Goal: Task Accomplishment & Management: Complete application form

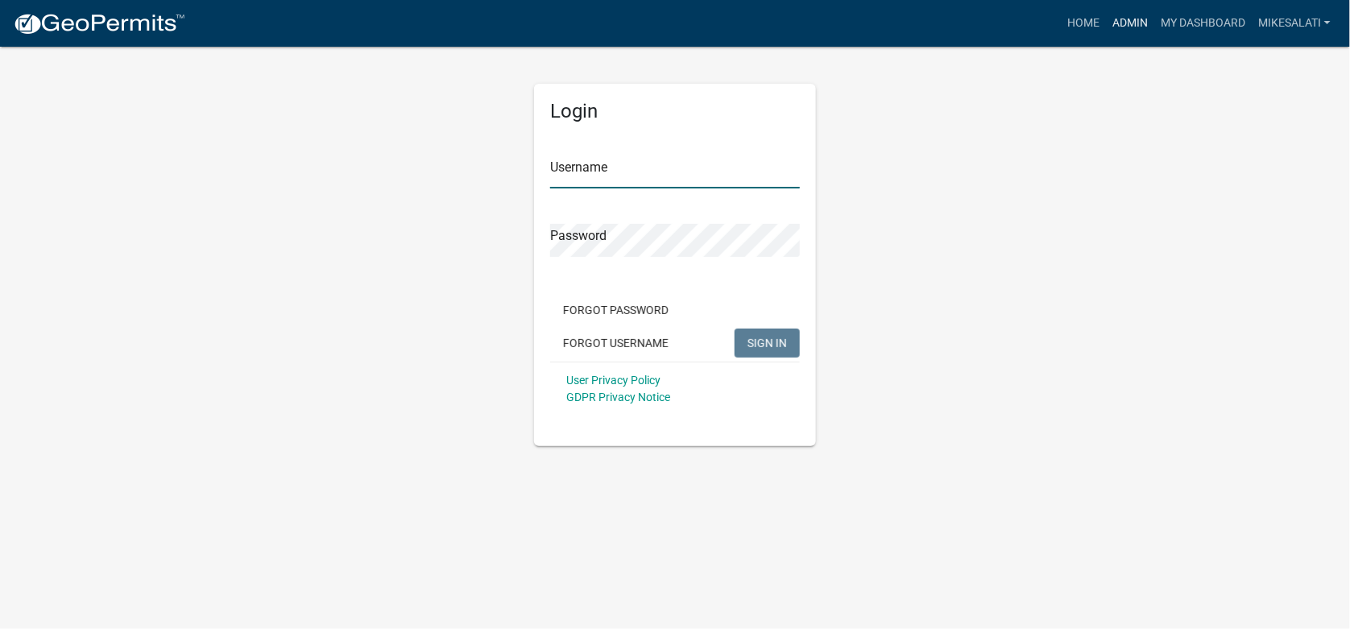
type input "MikeSalati"
click at [1122, 22] on link "Admin" at bounding box center [1130, 23] width 48 height 31
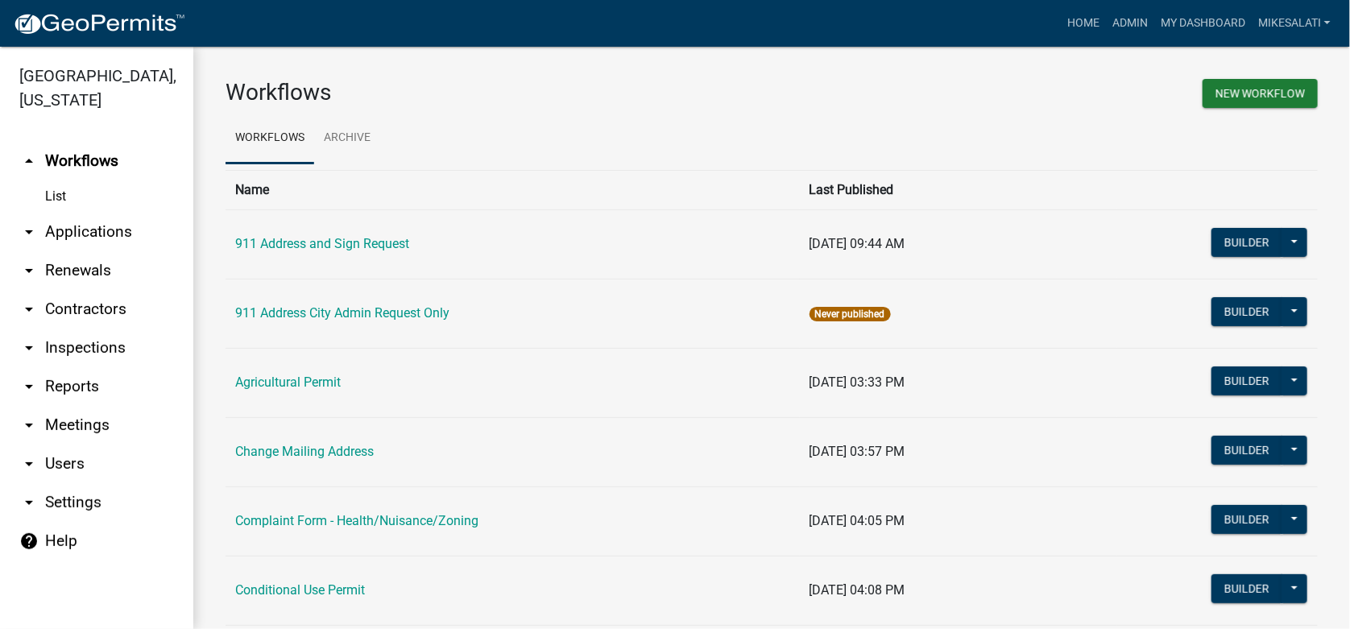
click at [72, 213] on link "arrow_drop_down Applications" at bounding box center [96, 232] width 193 height 39
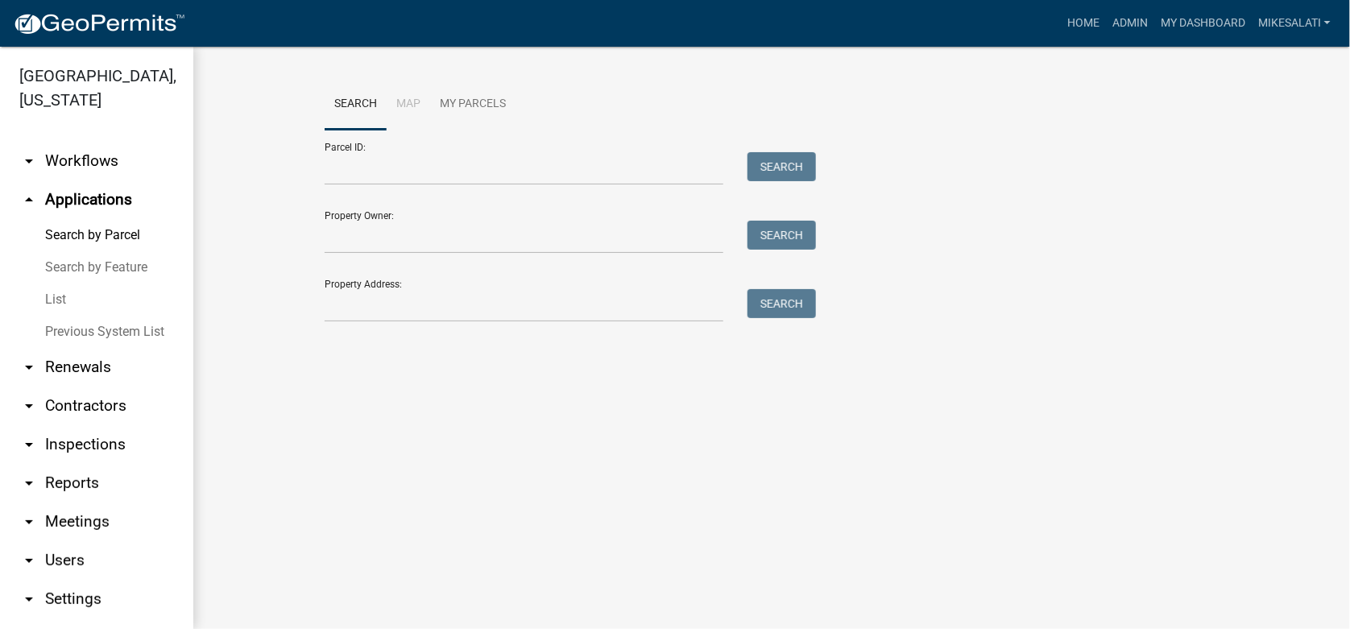
click at [58, 284] on link "List" at bounding box center [96, 300] width 193 height 32
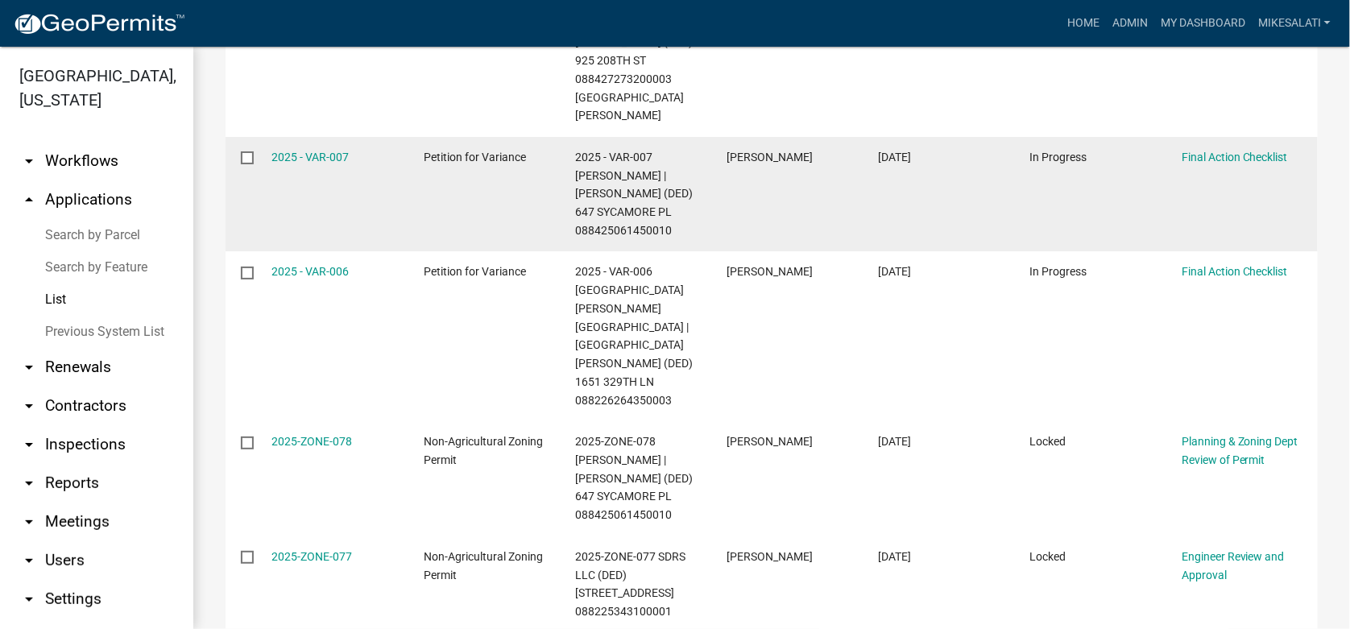
scroll to position [613, 0]
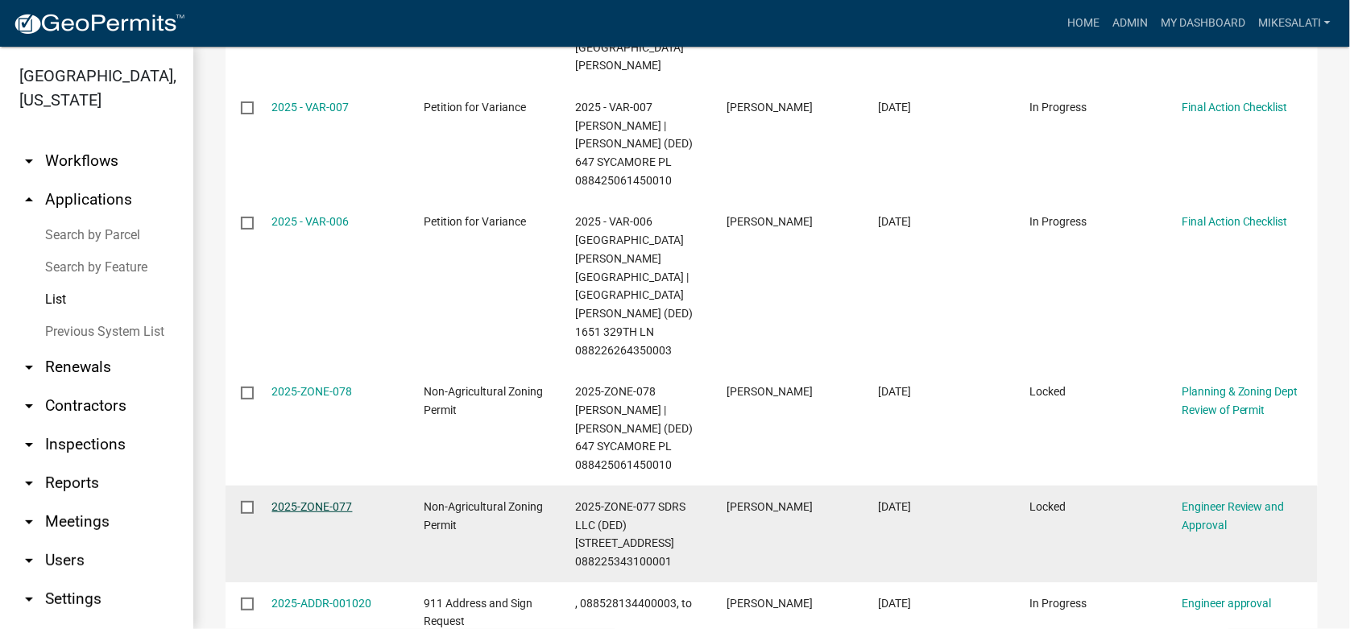
click at [312, 500] on link "2025-ZONE-077" at bounding box center [312, 506] width 81 height 13
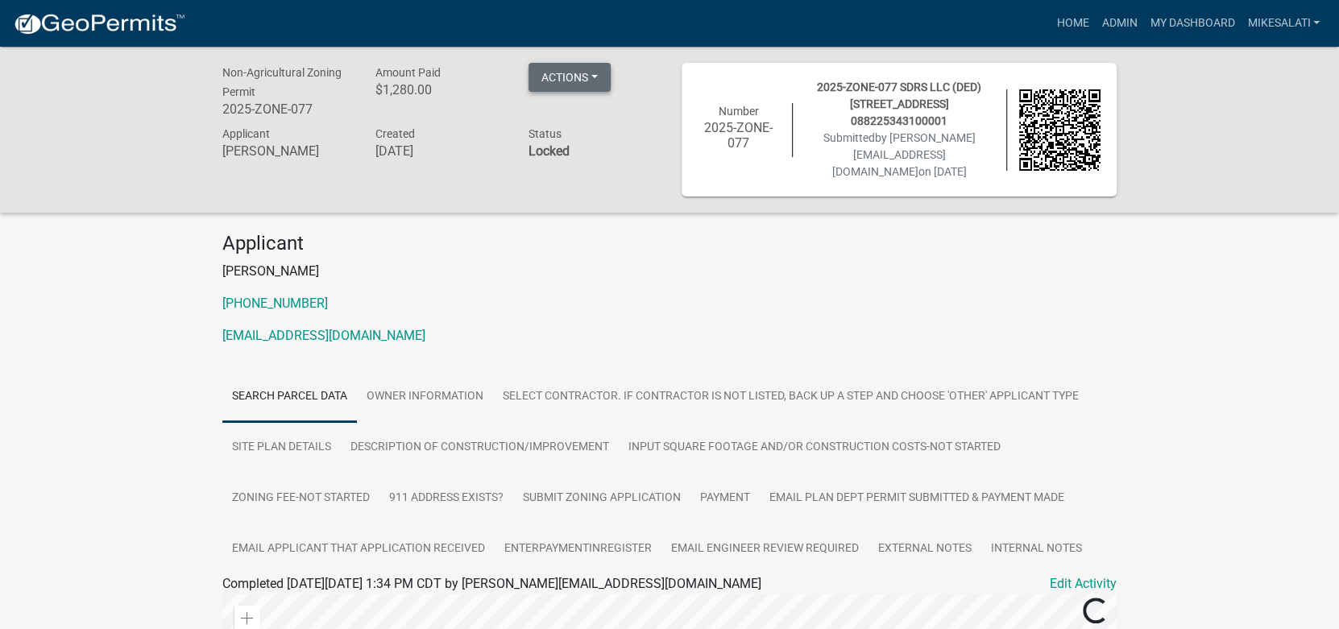
click at [600, 75] on button "Actions" at bounding box center [570, 77] width 82 height 29
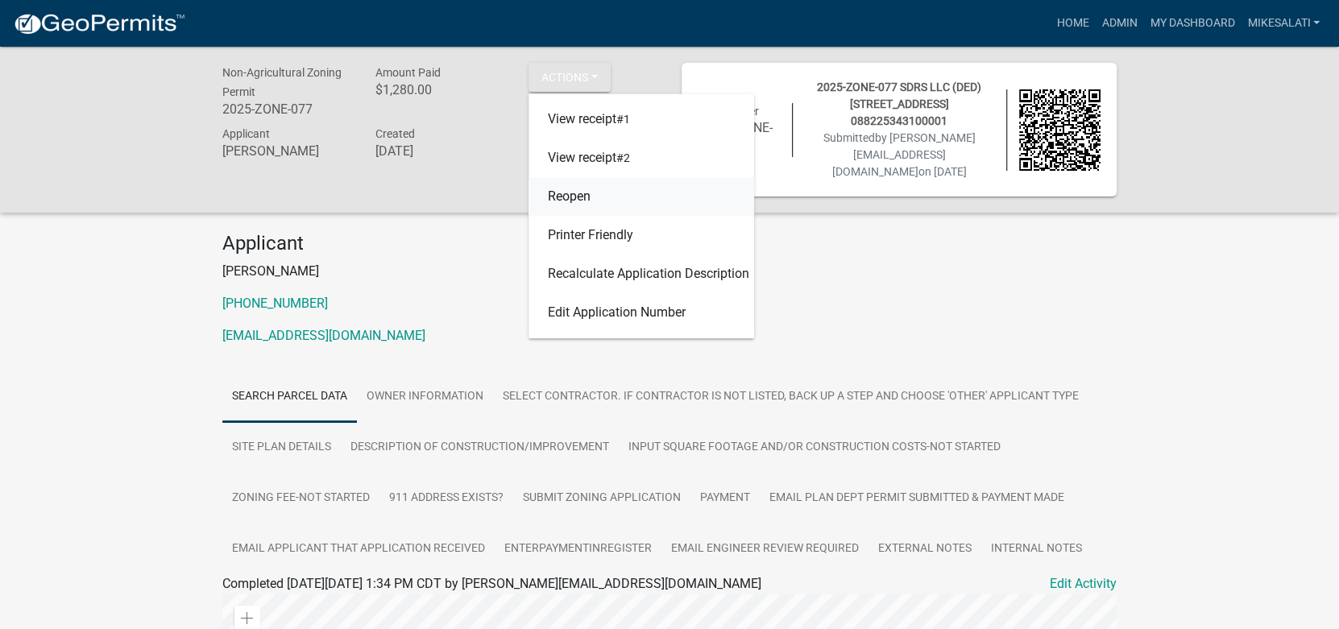
click at [581, 195] on link "Reopen" at bounding box center [642, 197] width 226 height 39
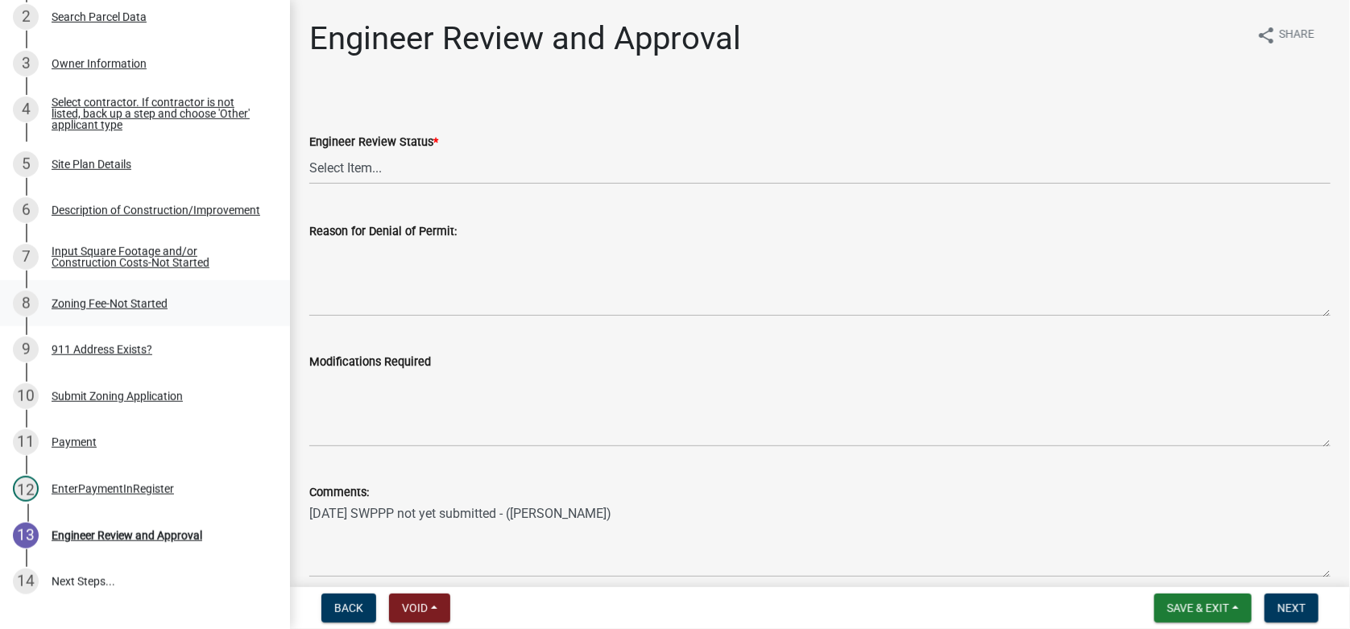
scroll to position [444, 0]
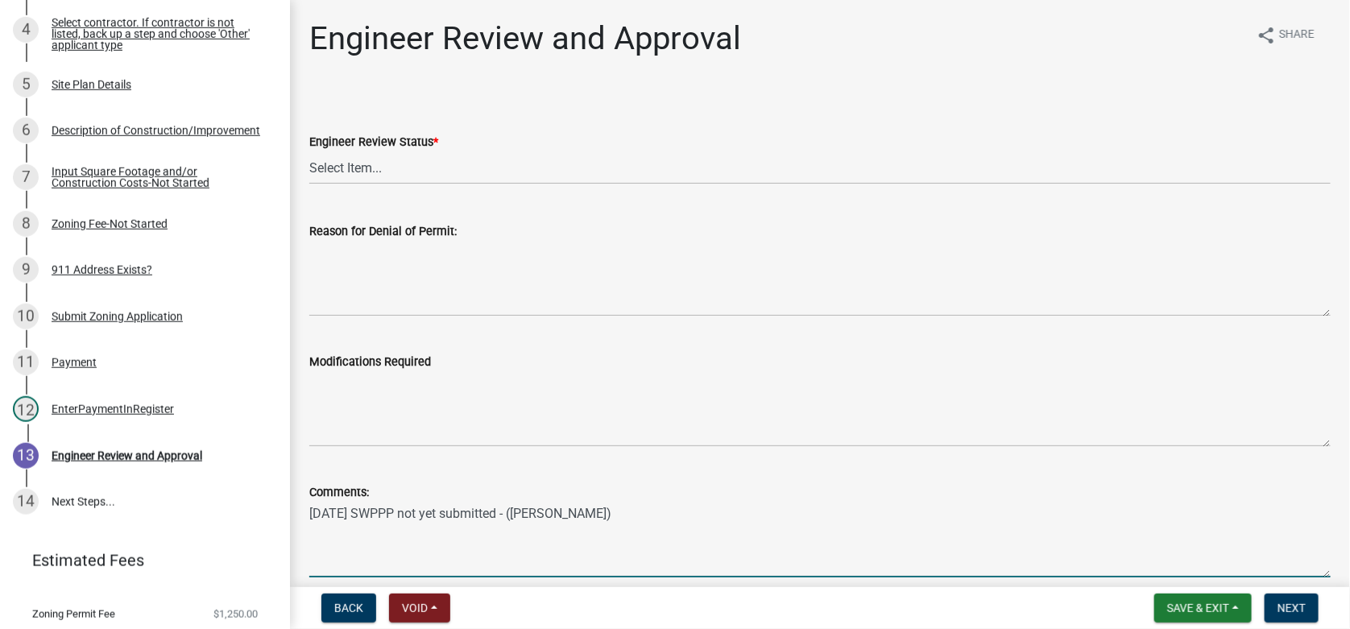
click at [328, 533] on textarea "[DATE] SWPPP not yet submitted - ([PERSON_NAME])" at bounding box center [820, 540] width 1022 height 76
click at [646, 521] on textarea "[DATE] SWPPP not yet submitted - ([PERSON_NAME])" at bounding box center [820, 540] width 1022 height 76
click at [457, 525] on textarea "[DATE] SWPPP not yet submitted - ([PERSON_NAME]) 9/18 - SWPPP submitted. (MJS)" at bounding box center [820, 540] width 1022 height 76
type textarea "[DATE] SWPPP not yet submitted - ([PERSON_NAME]) 9/18 - SWPPP submitted. Added …"
click at [1192, 604] on span "Save & Exit" at bounding box center [1199, 608] width 62 height 13
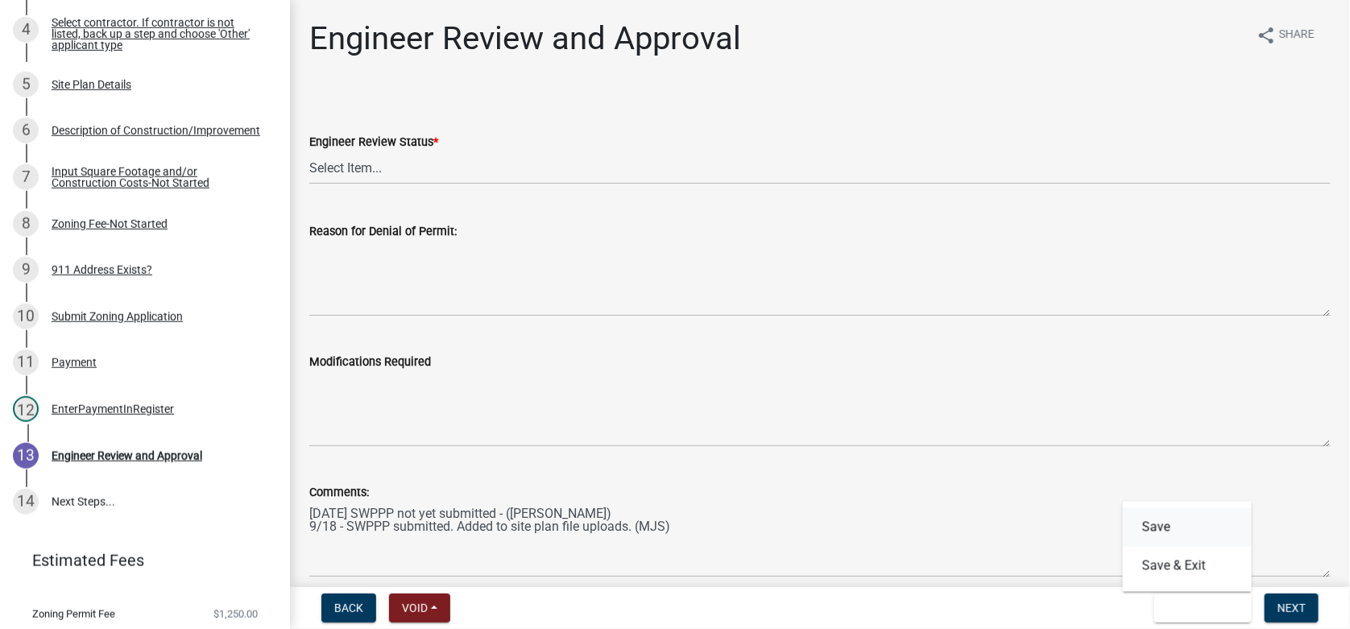
click at [1155, 522] on button "Save" at bounding box center [1187, 527] width 129 height 39
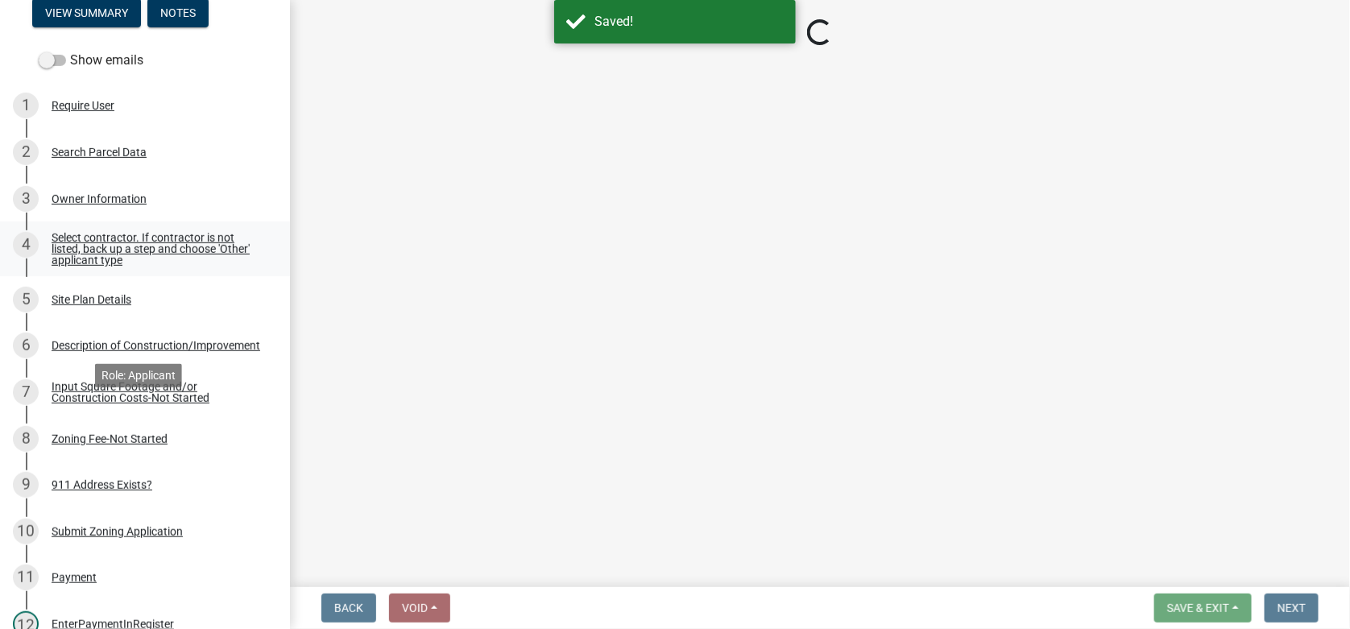
scroll to position [203, 0]
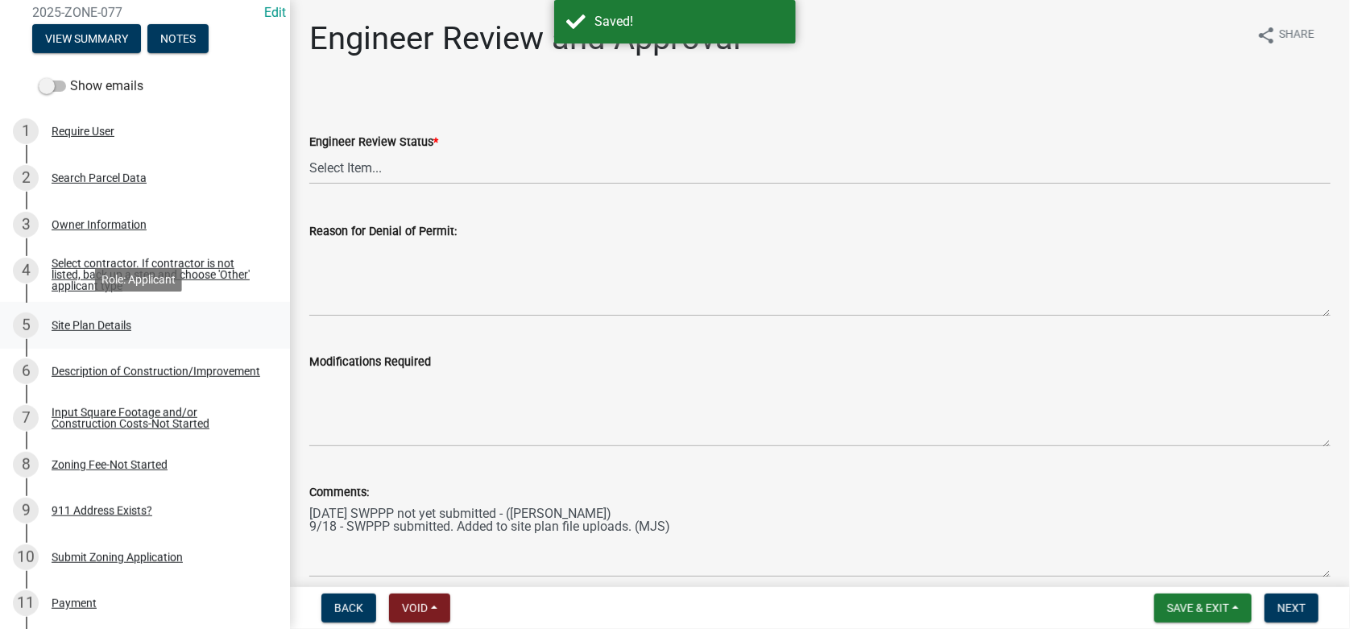
click at [79, 320] on div "Site Plan Details" at bounding box center [92, 325] width 80 height 11
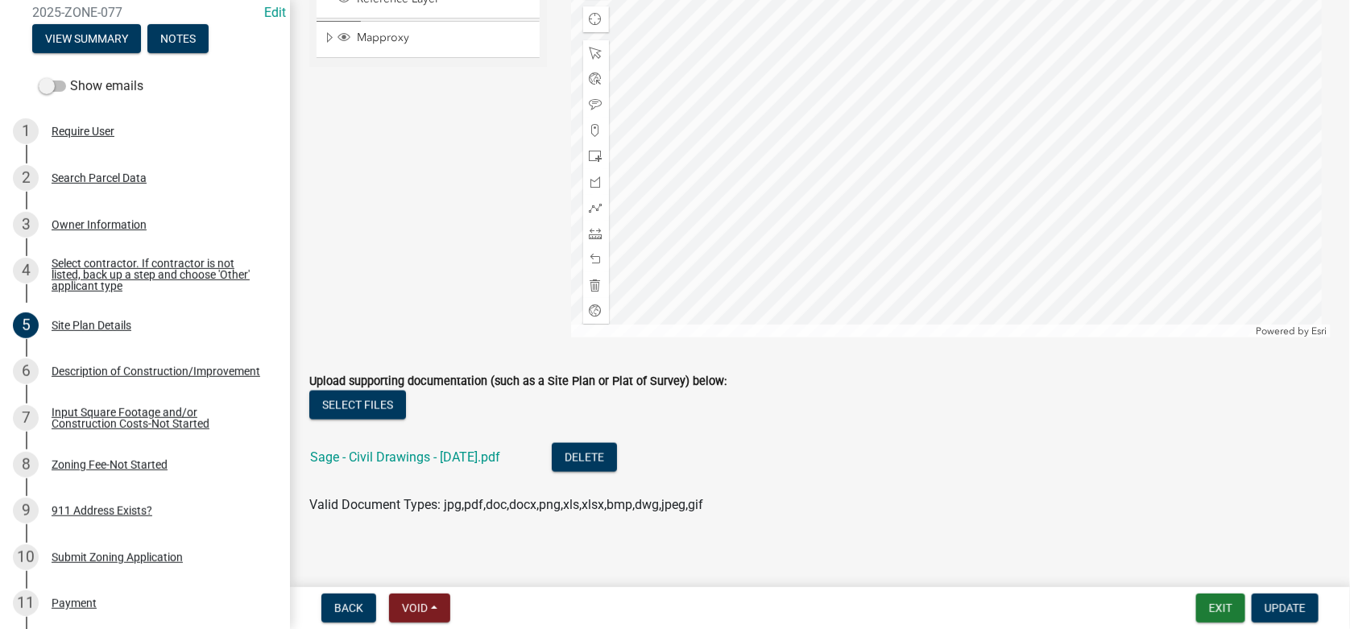
scroll to position [824, 0]
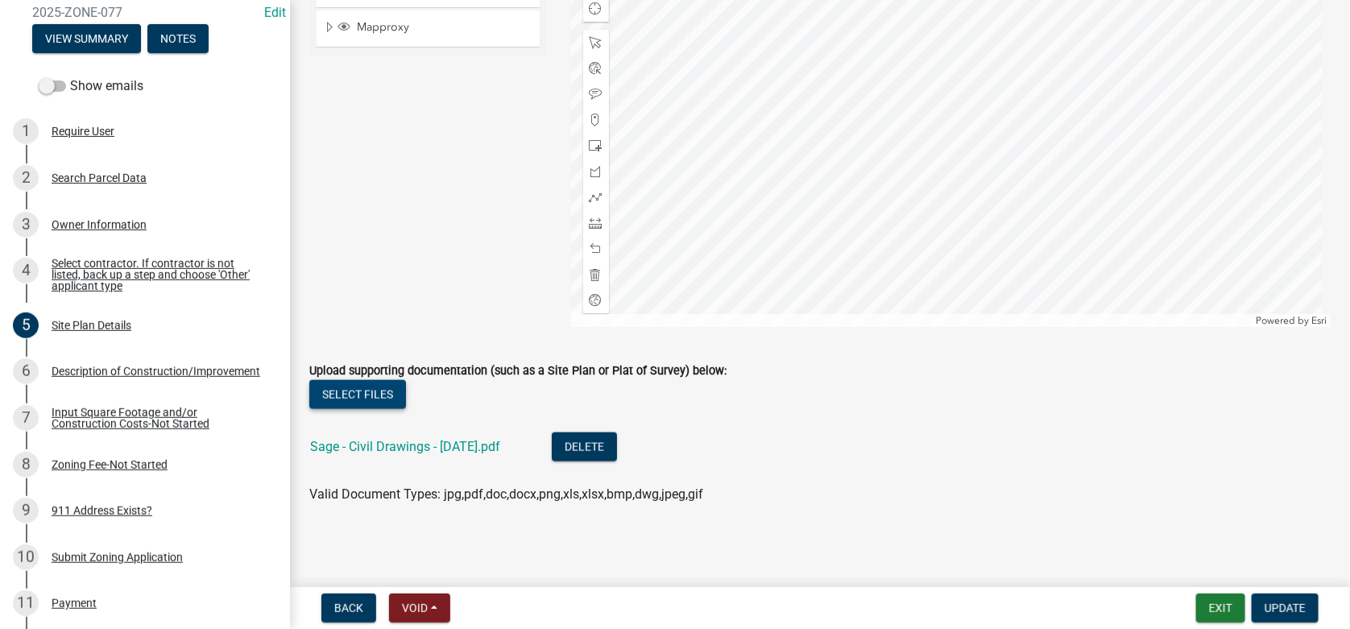
click at [342, 388] on button "Select files" at bounding box center [357, 394] width 97 height 29
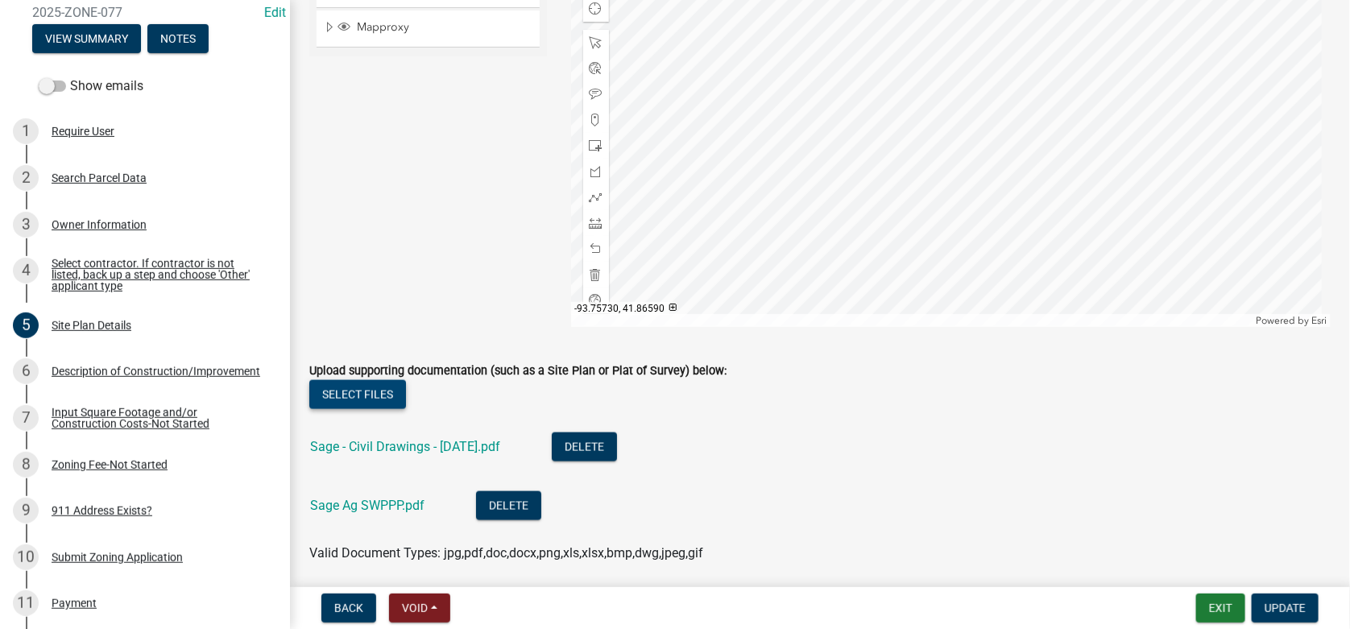
click at [364, 392] on button "Select files" at bounding box center [357, 394] width 97 height 29
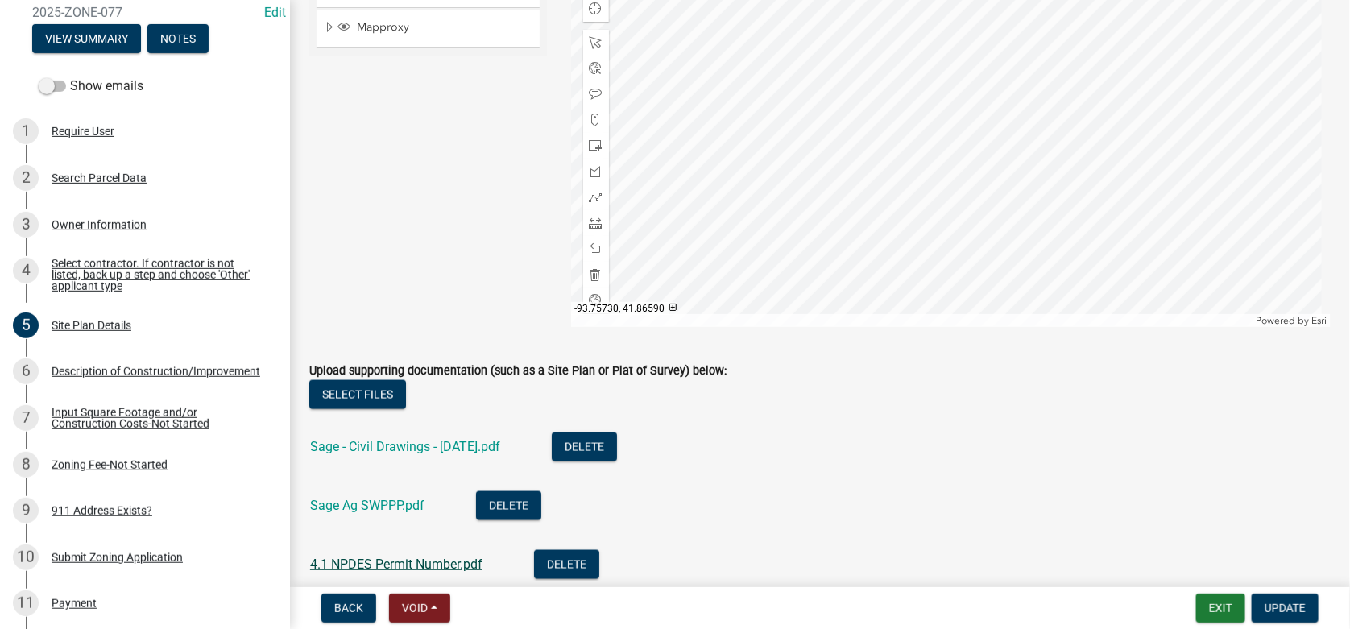
click at [350, 560] on link "4.1 NPDES Permit Number.pdf" at bounding box center [396, 564] width 172 height 15
click at [1276, 609] on span "Update" at bounding box center [1285, 608] width 41 height 13
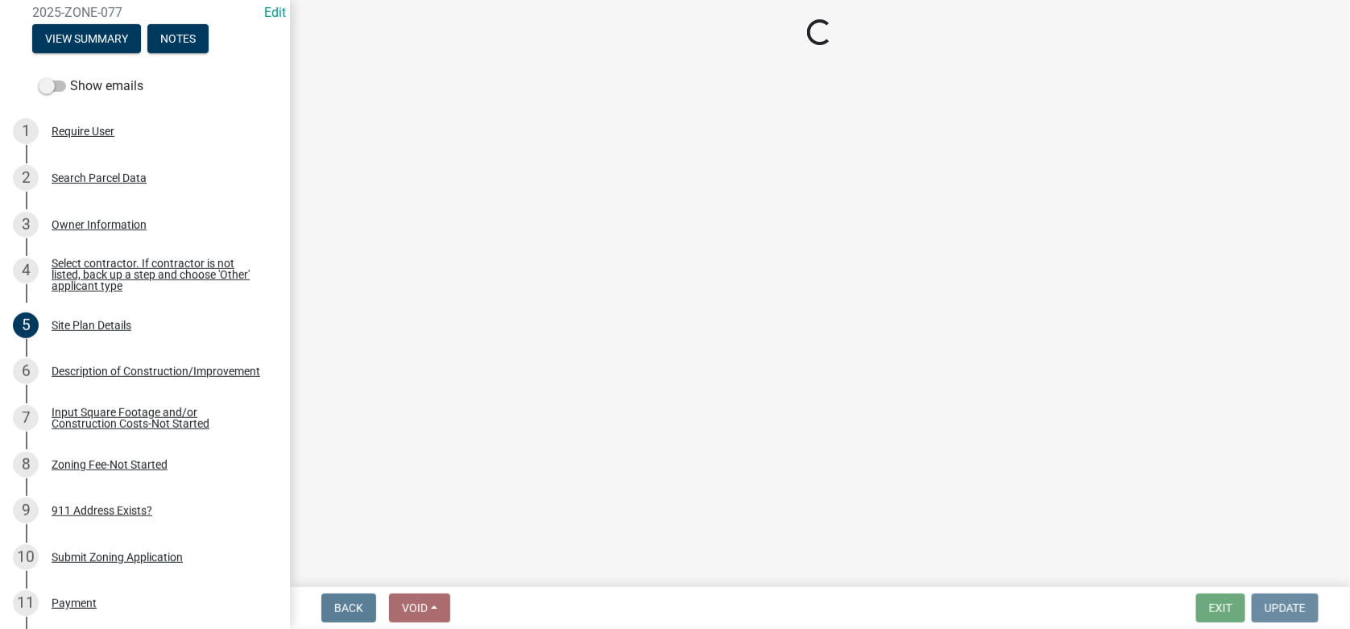
scroll to position [0, 0]
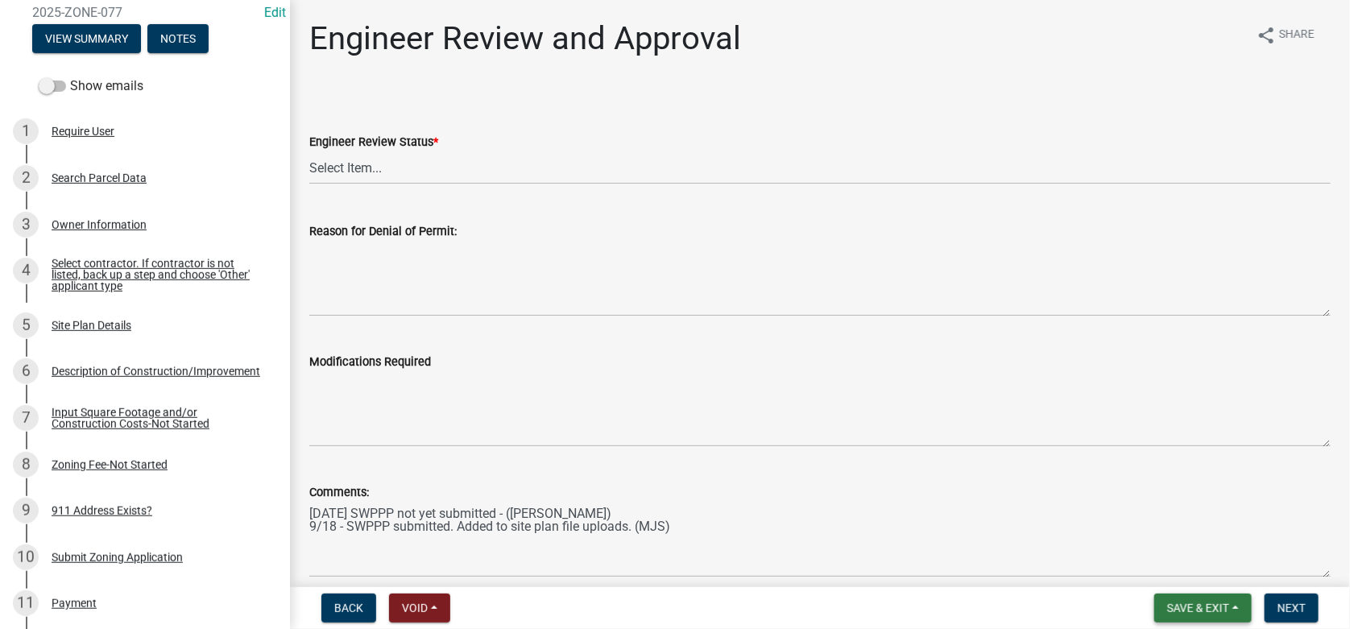
click at [1199, 608] on span "Save & Exit" at bounding box center [1199, 608] width 62 height 13
click at [1161, 568] on button "Save & Exit" at bounding box center [1187, 566] width 129 height 39
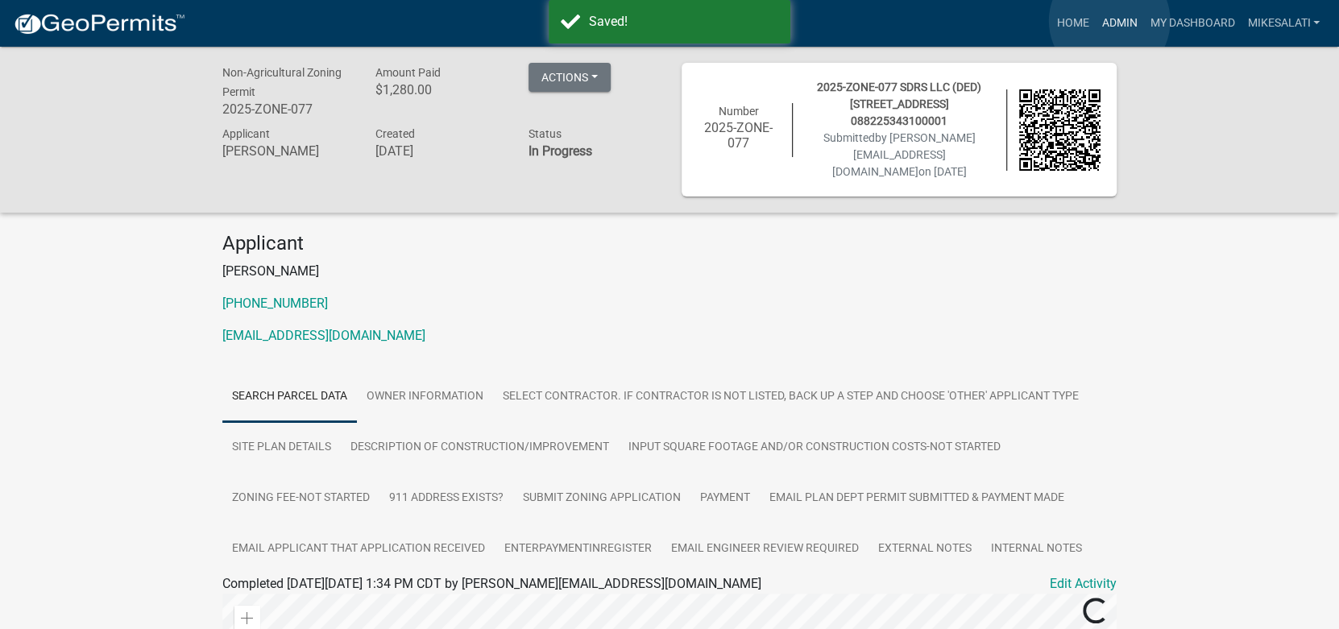
click at [1110, 21] on link "Admin" at bounding box center [1119, 23] width 48 height 31
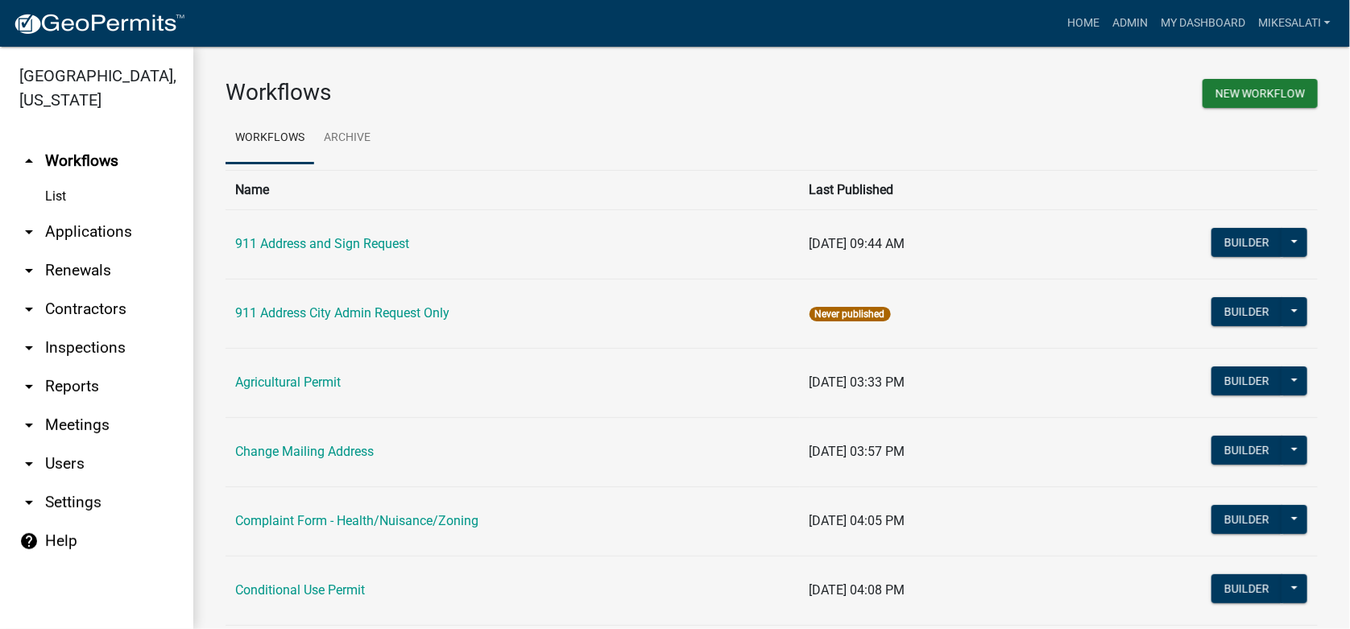
click at [105, 213] on link "arrow_drop_down Applications" at bounding box center [96, 232] width 193 height 39
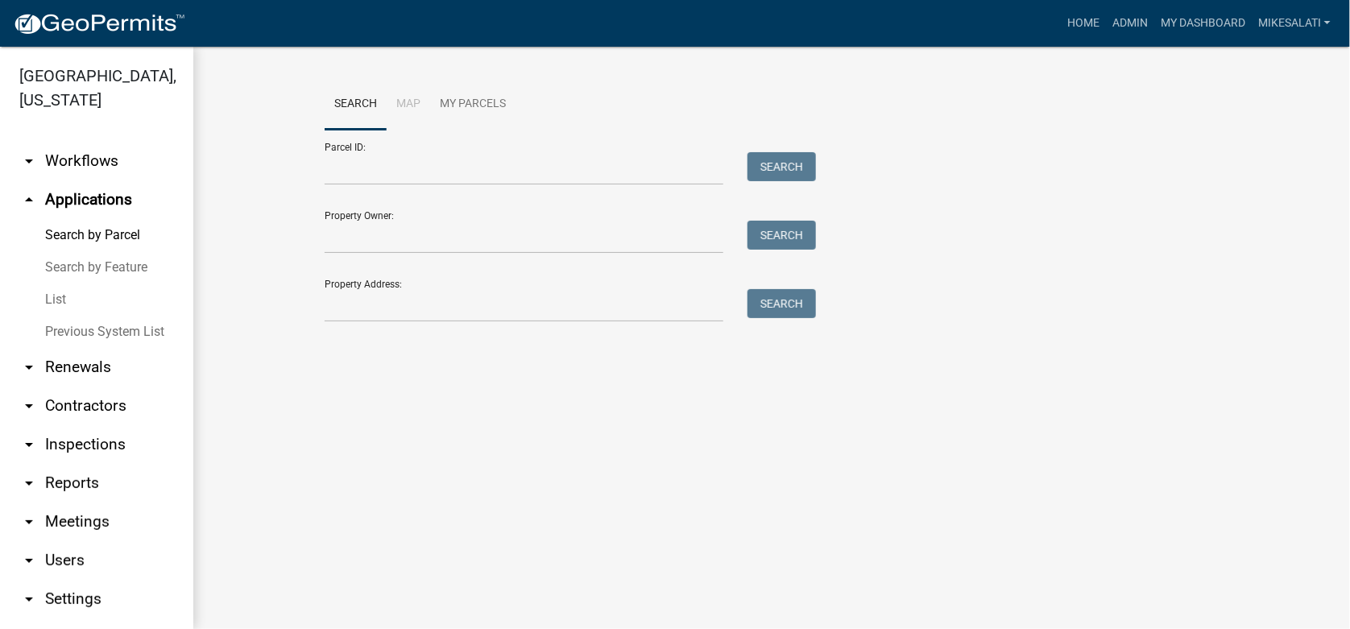
click at [54, 284] on link "List" at bounding box center [96, 300] width 193 height 32
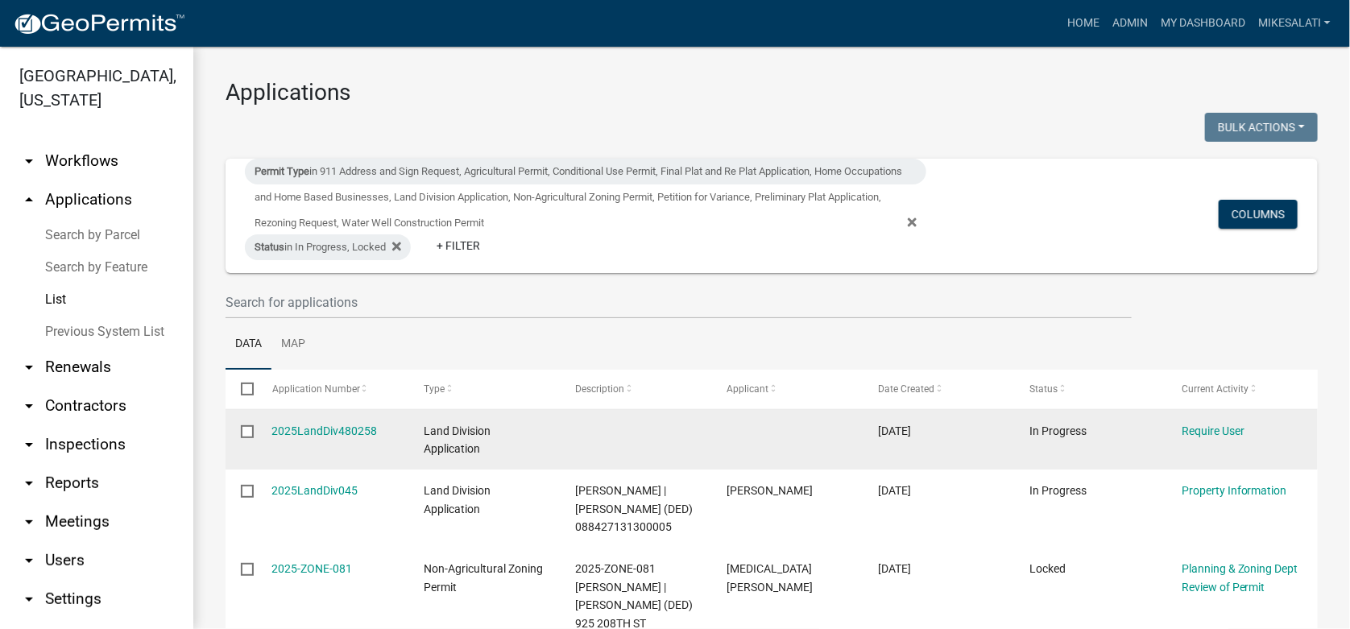
click at [247, 429] on input "checkbox" at bounding box center [246, 430] width 10 height 10
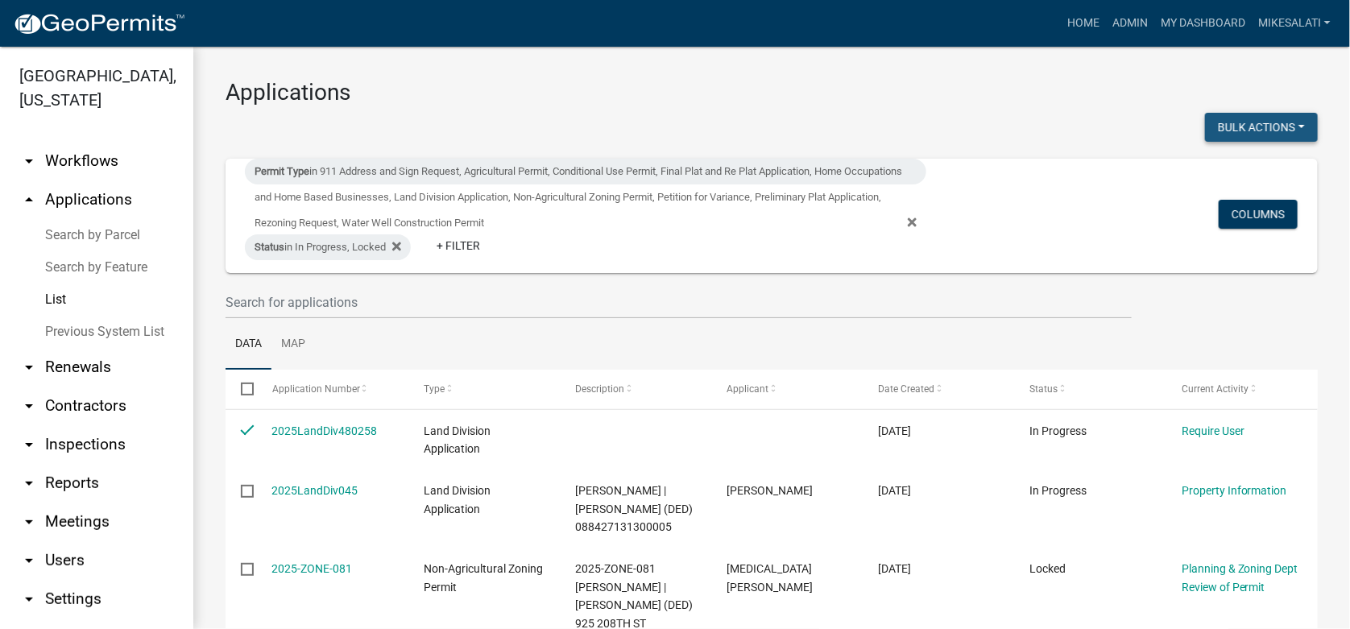
click at [1259, 116] on button "Bulk Actions" at bounding box center [1261, 127] width 113 height 29
click at [1215, 172] on button "Void" at bounding box center [1253, 169] width 129 height 39
checkbox input "false"
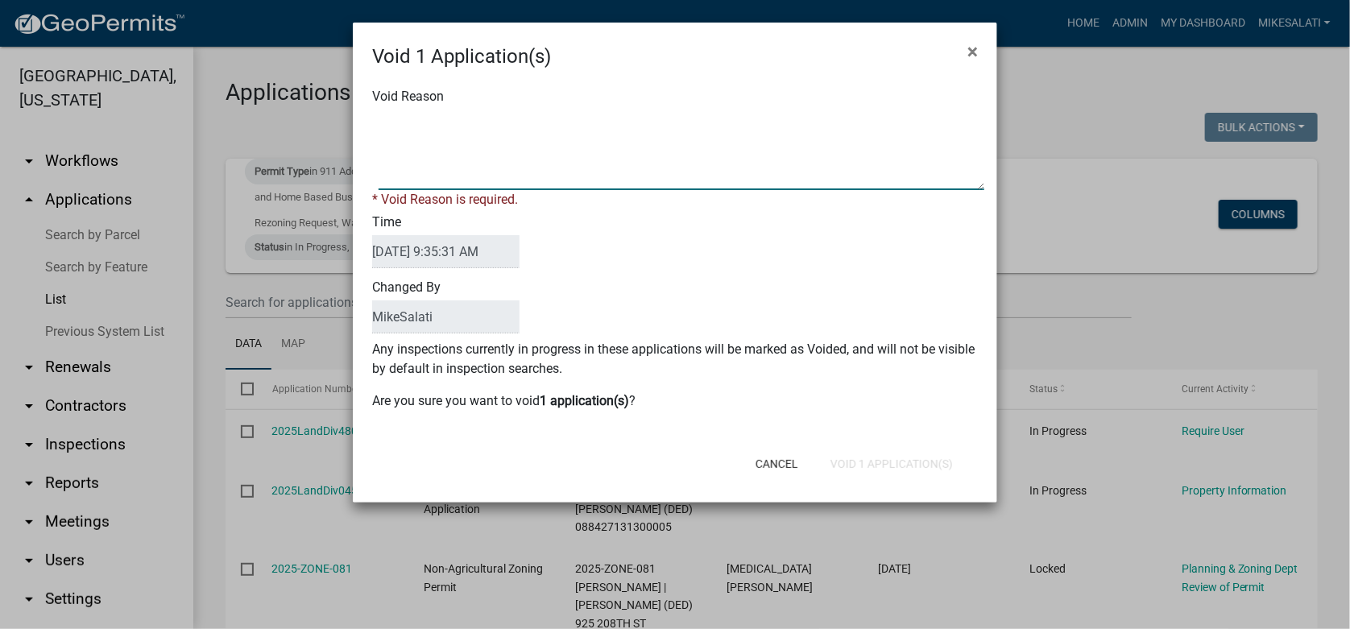
click at [394, 116] on textarea "Void Reason" at bounding box center [682, 150] width 606 height 81
type textarea "."
click at [877, 461] on div "Cancel Void 1 Application(s)" at bounding box center [780, 464] width 397 height 42
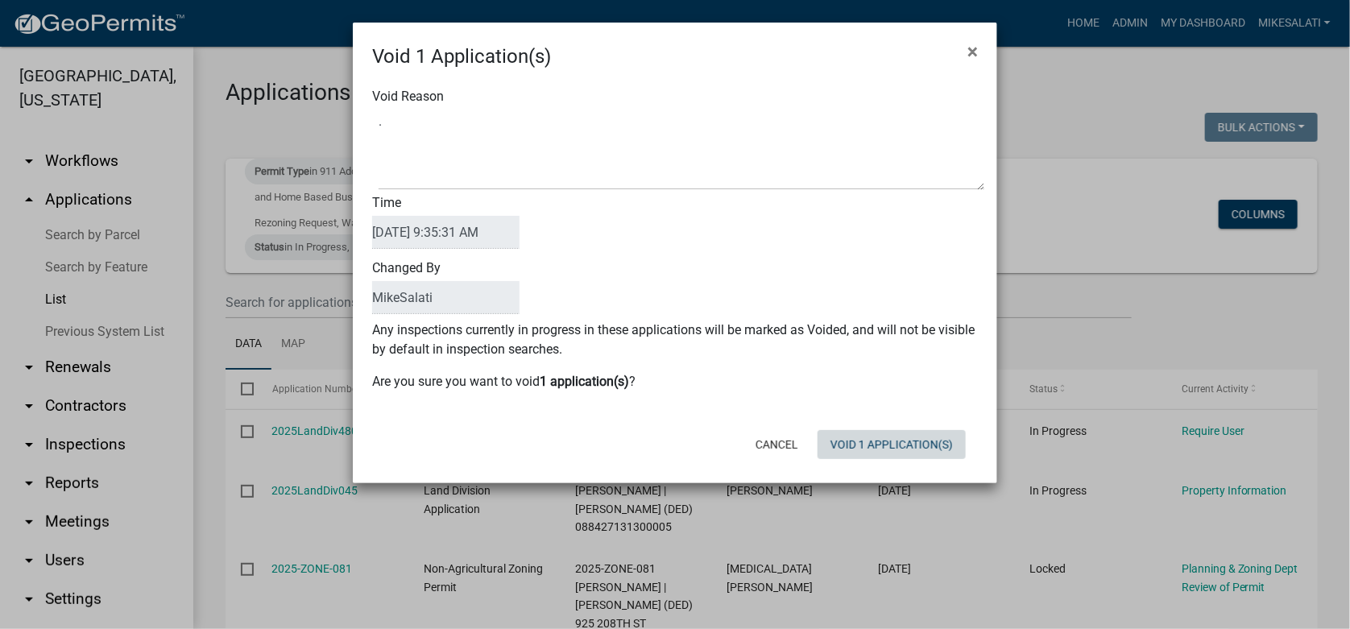
click at [867, 444] on button "Void 1 Application(s)" at bounding box center [892, 444] width 148 height 29
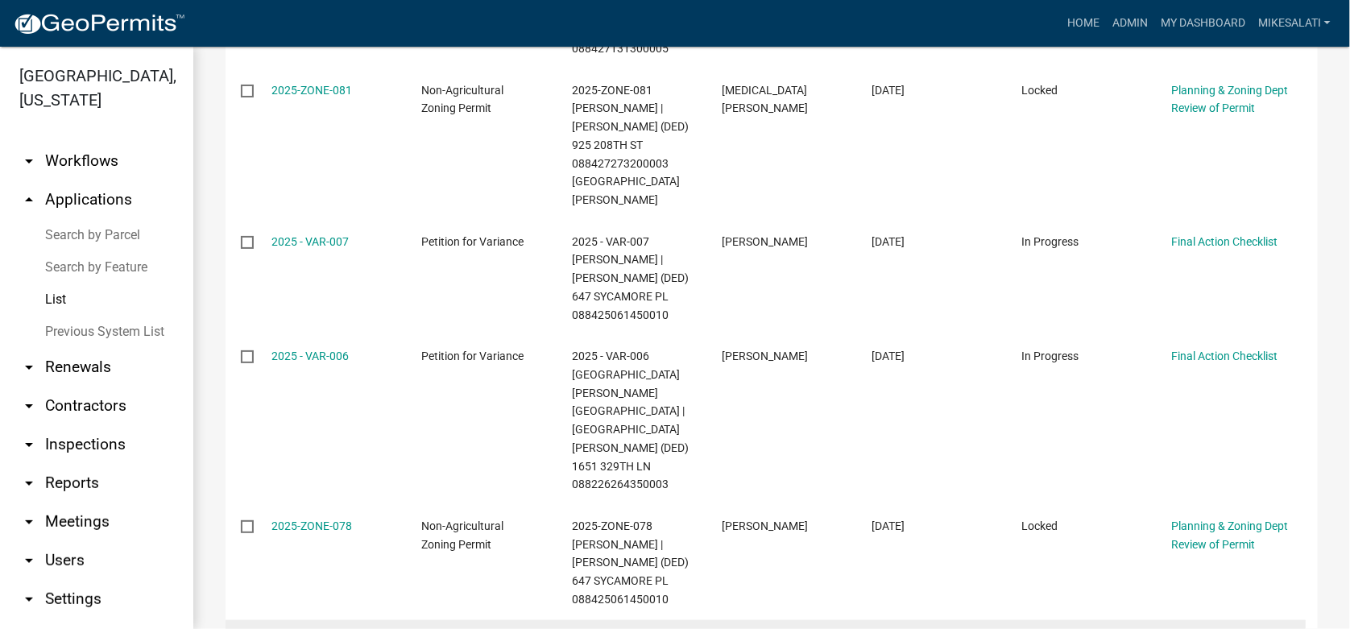
scroll to position [242, 0]
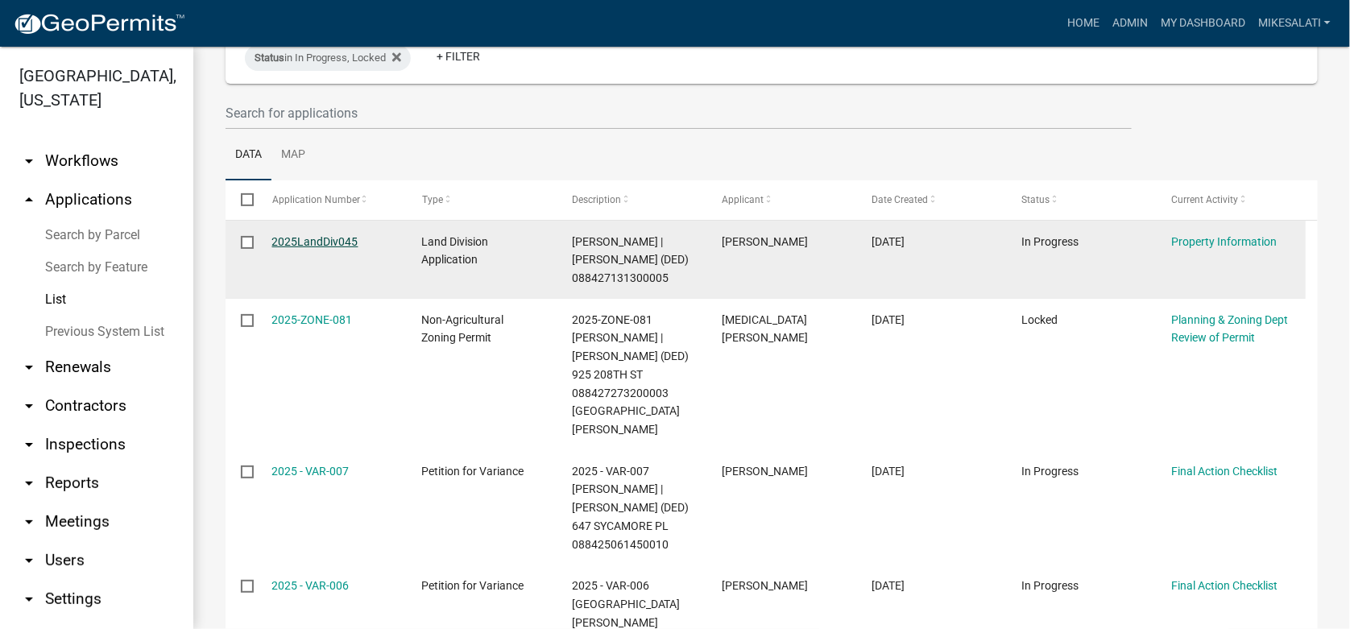
click at [305, 186] on wm-datatable "Bulk Actions Void Expire Lock Withdraw Permit Type in 911 Address and Sign Requ…" at bounding box center [772, 488] width 1093 height 1130
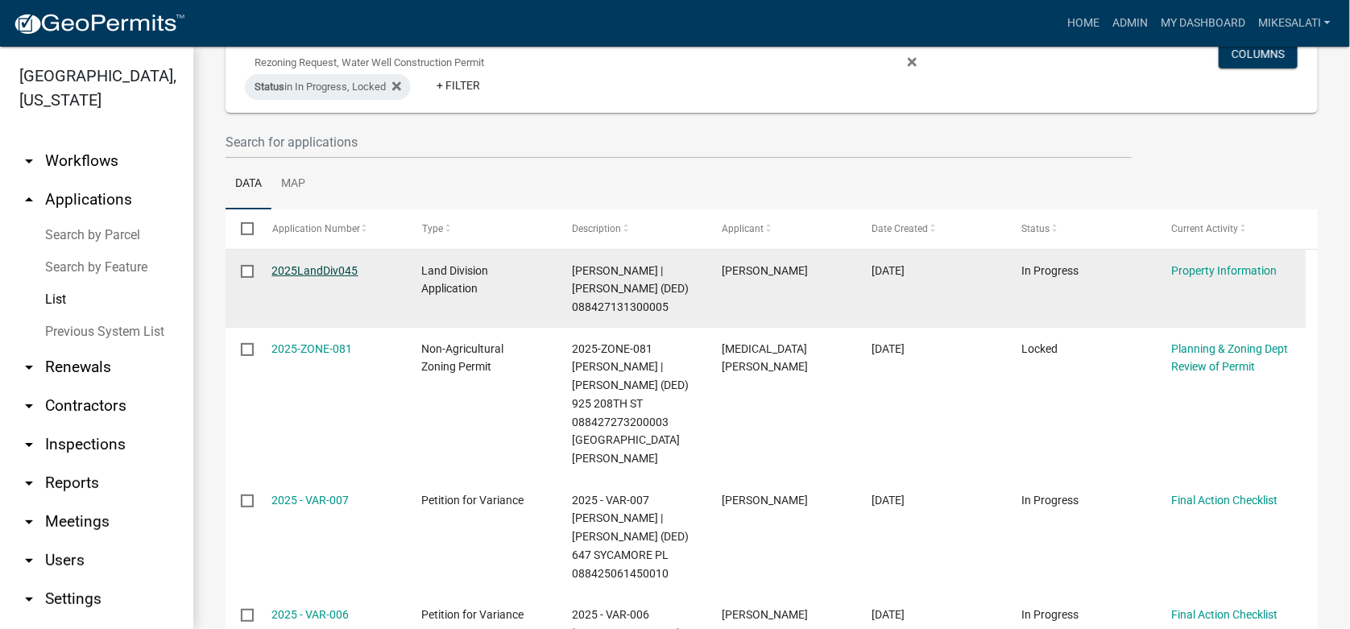
click at [319, 273] on link "2025LandDiv045" at bounding box center [315, 270] width 86 height 13
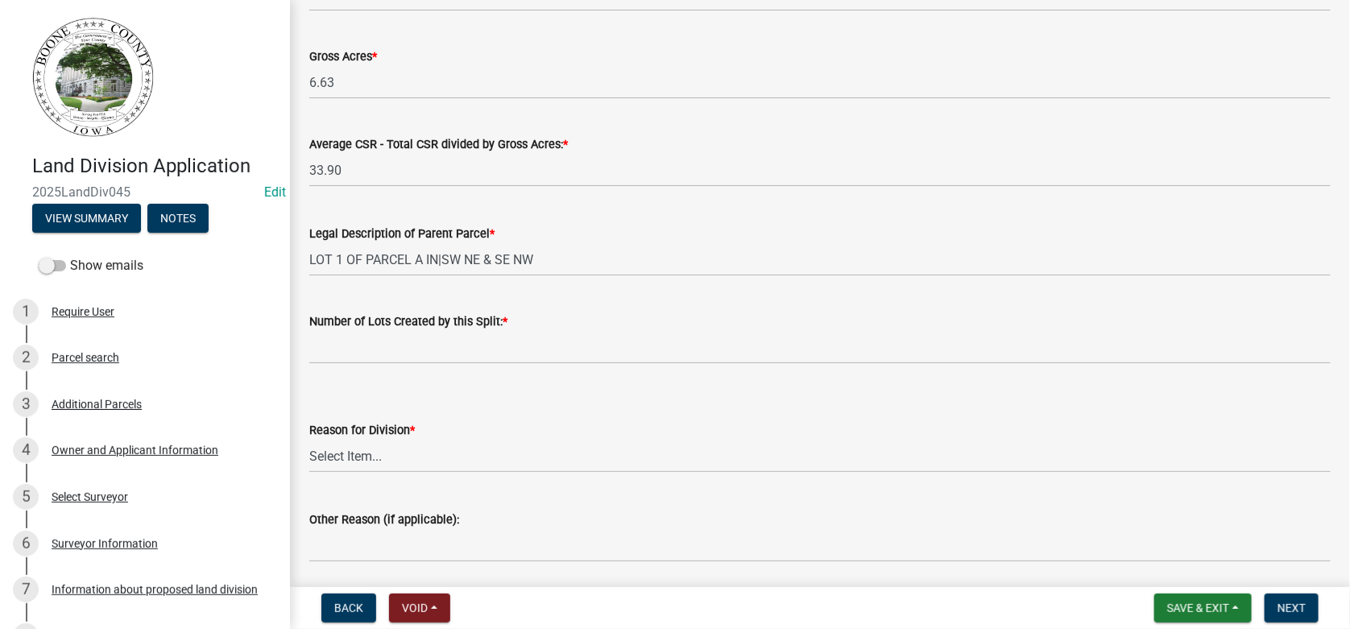
scroll to position [160, 0]
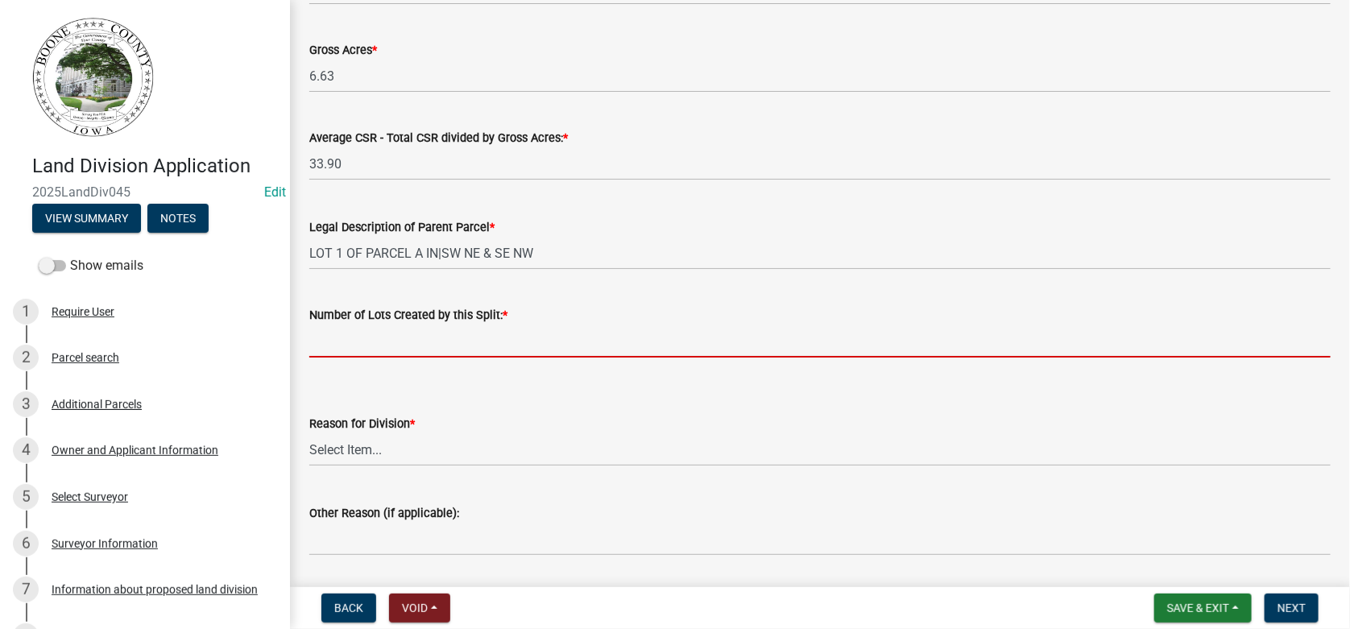
click at [358, 338] on input "text" at bounding box center [820, 341] width 1022 height 33
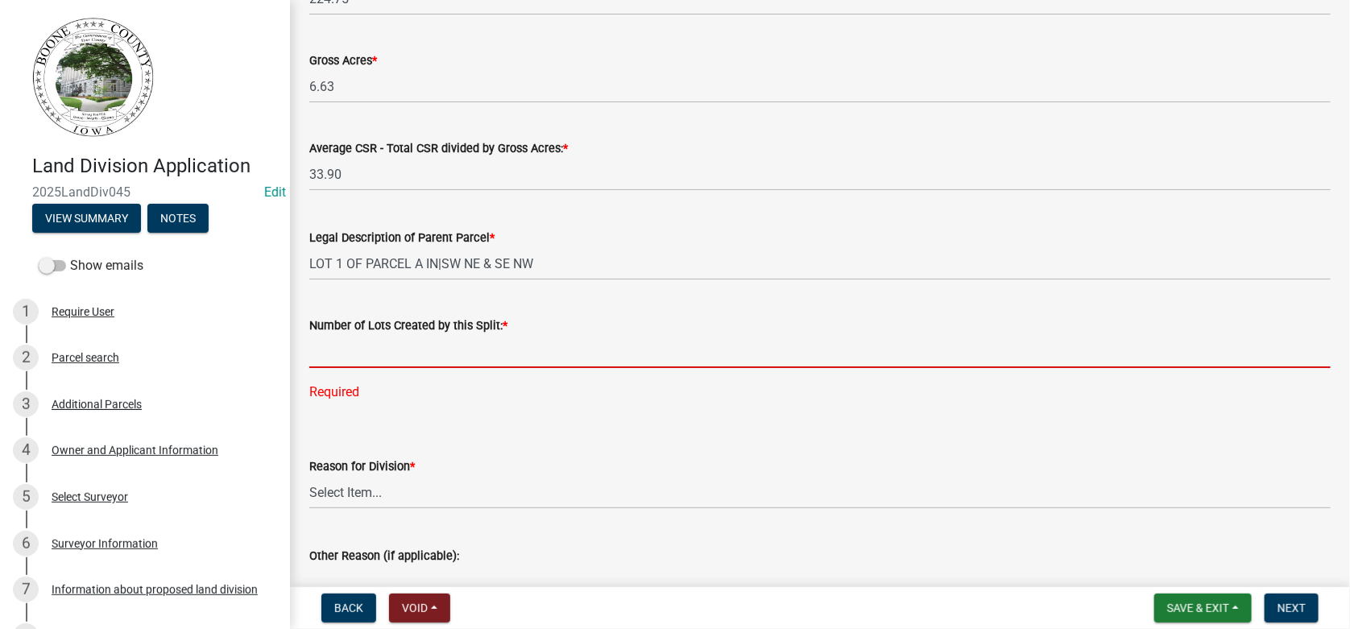
scroll to position [0, 0]
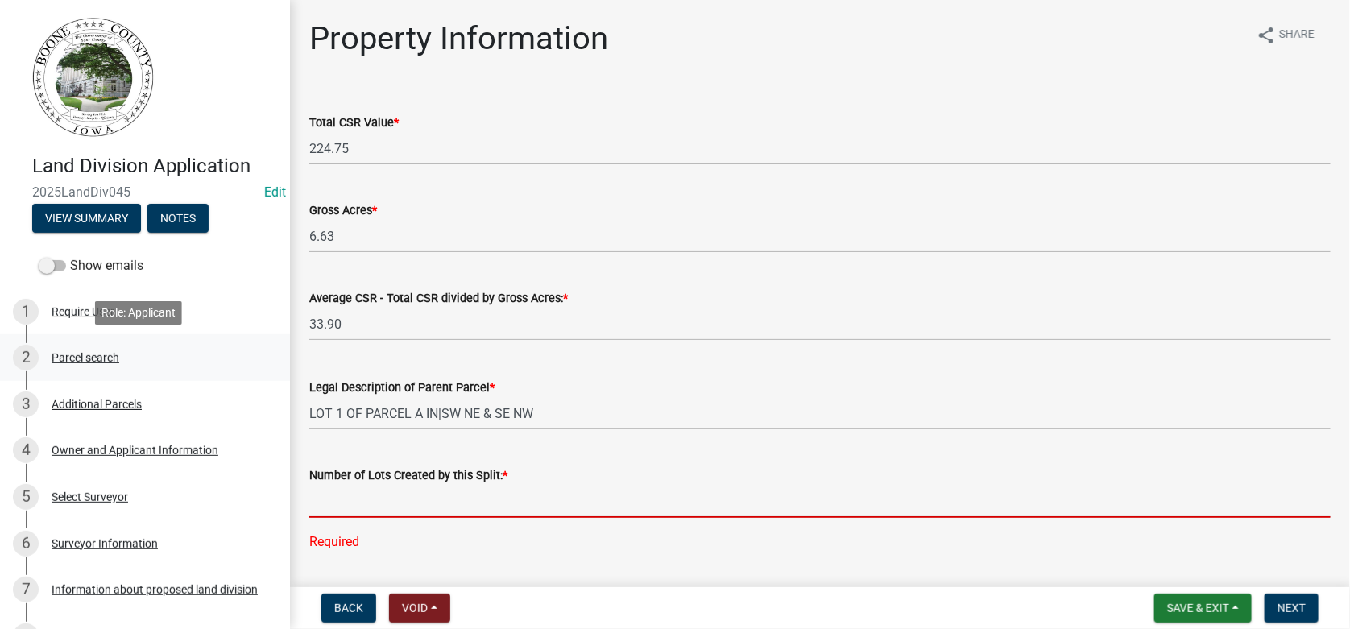
click at [79, 345] on div "2 Parcel search" at bounding box center [138, 358] width 251 height 26
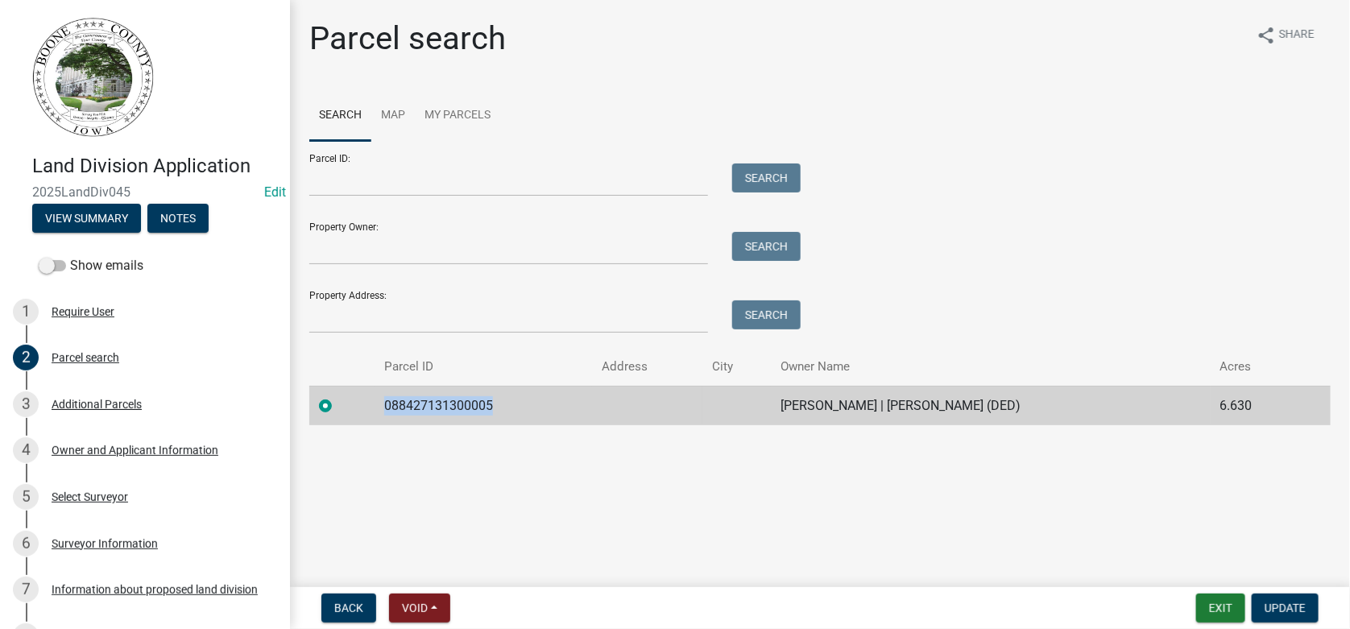
drag, startPoint x: 489, startPoint y: 404, endPoint x: 384, endPoint y: 406, distance: 105.6
click at [384, 406] on td "088427131300005" at bounding box center [484, 405] width 218 height 39
copy td "088427131300005"
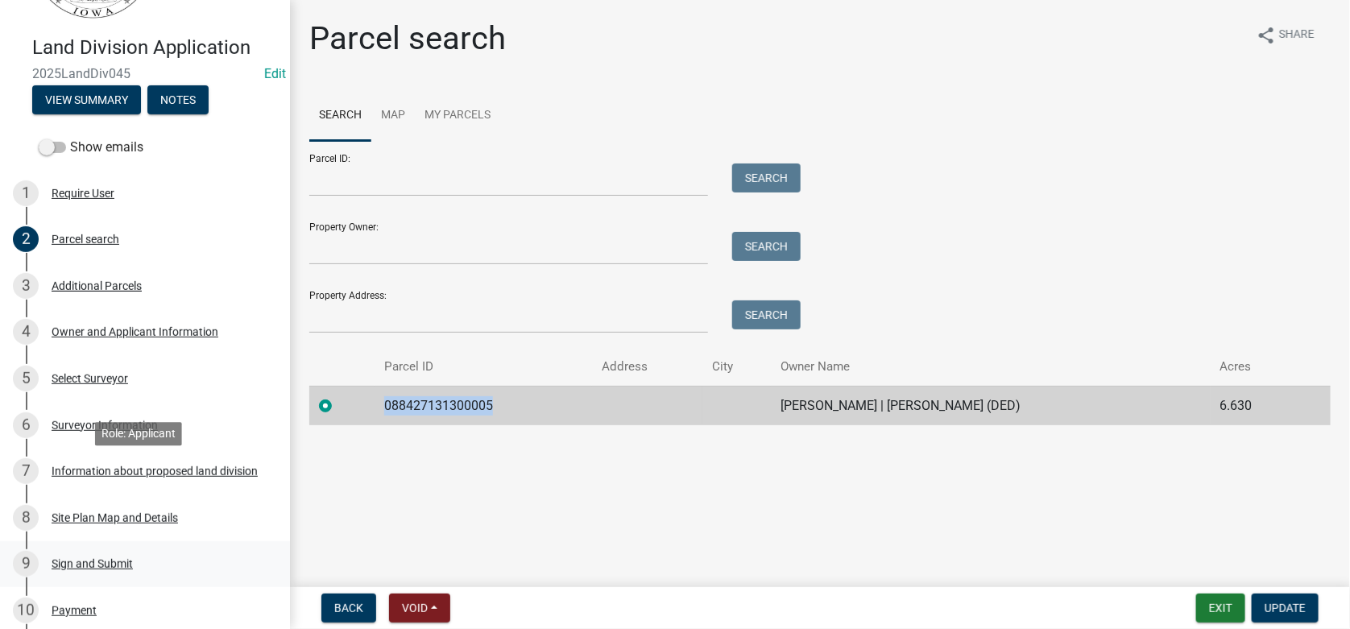
scroll to position [160, 0]
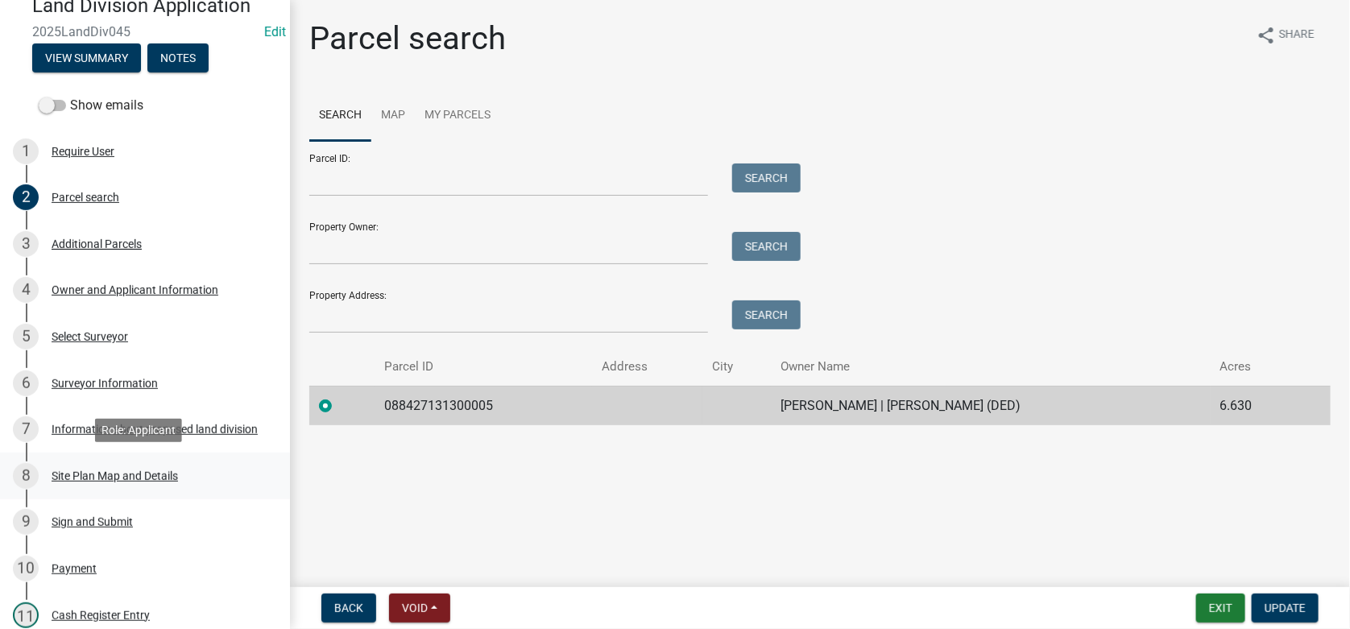
click at [107, 472] on div "Site Plan Map and Details" at bounding box center [115, 476] width 127 height 11
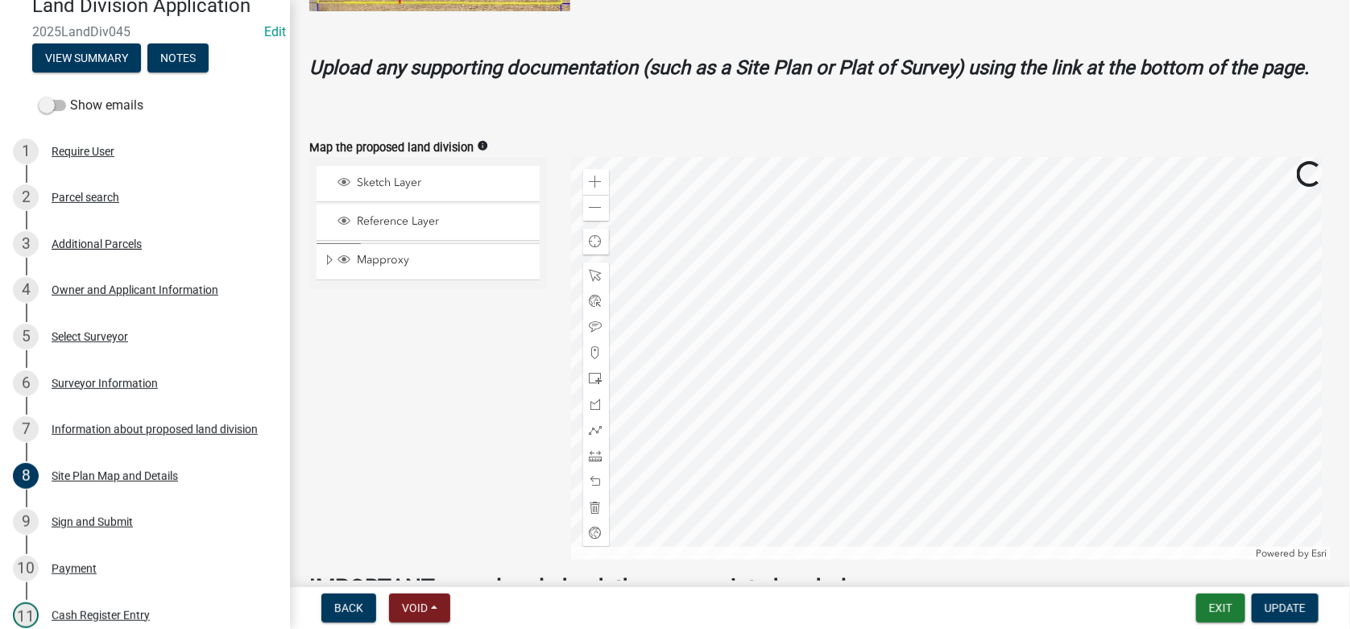
scroll to position [563, 0]
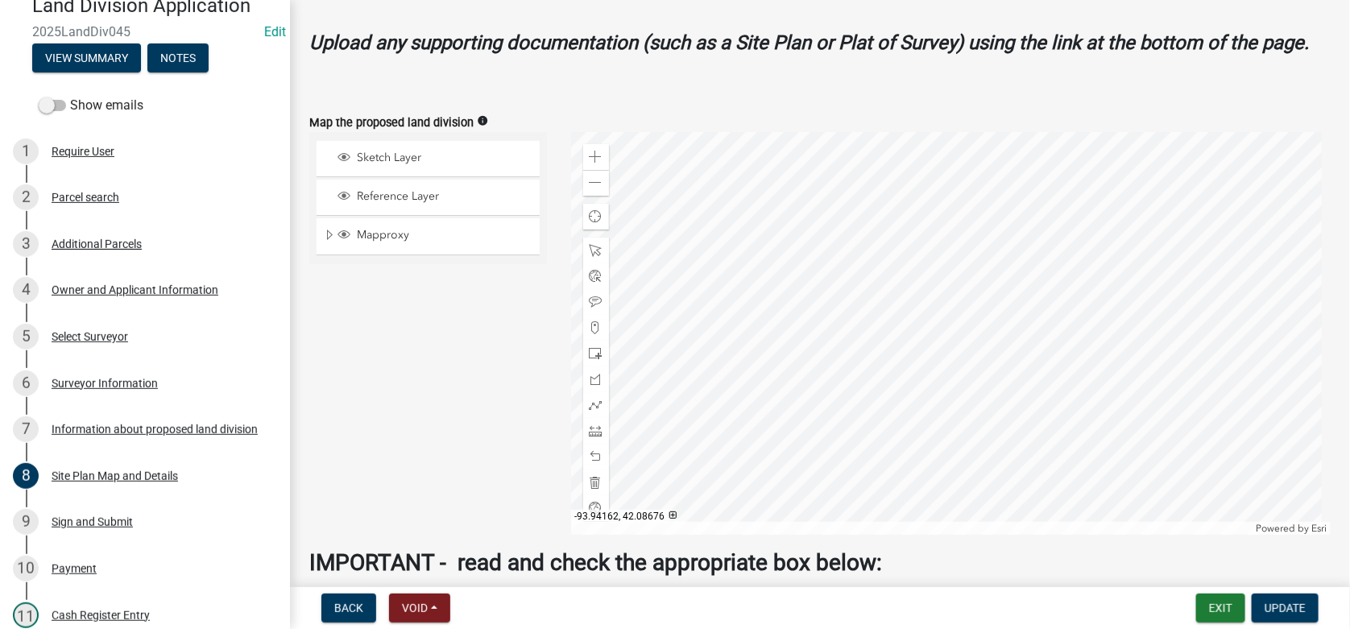
click at [781, 184] on div at bounding box center [951, 333] width 761 height 403
click at [590, 299] on span at bounding box center [596, 302] width 13 height 13
click at [801, 189] on div at bounding box center [951, 333] width 761 height 403
click at [918, 356] on div at bounding box center [951, 333] width 761 height 403
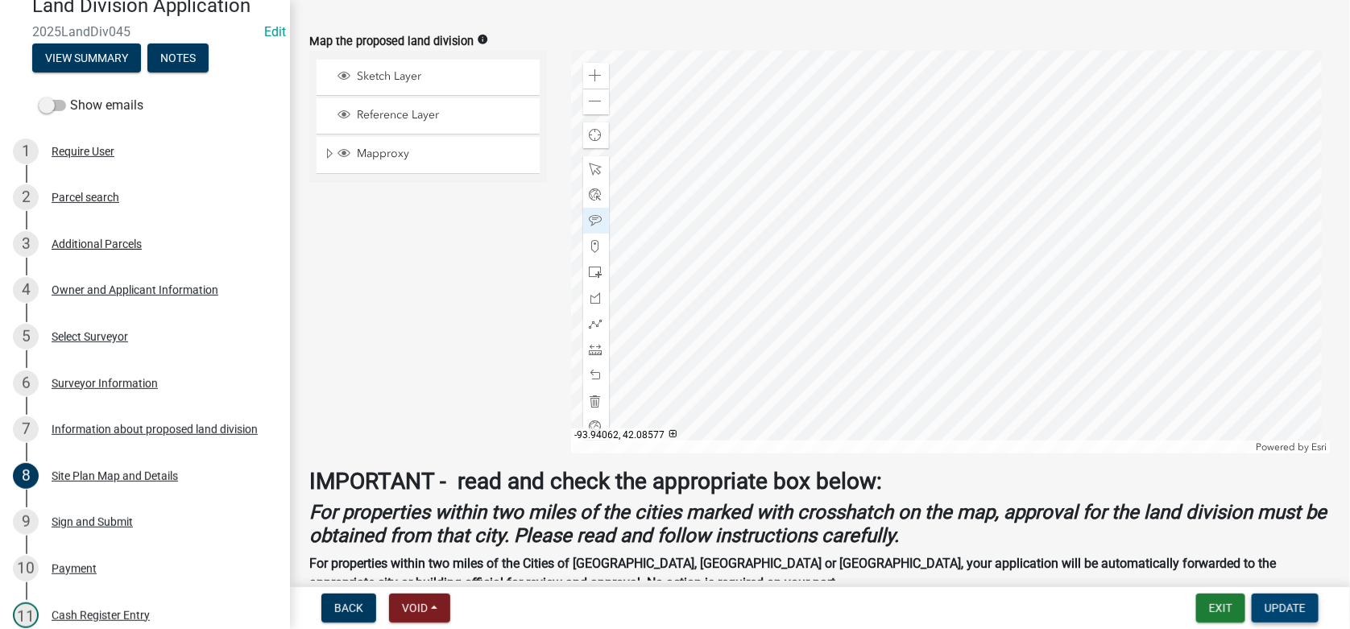
click at [1282, 611] on span "Update" at bounding box center [1285, 608] width 41 height 13
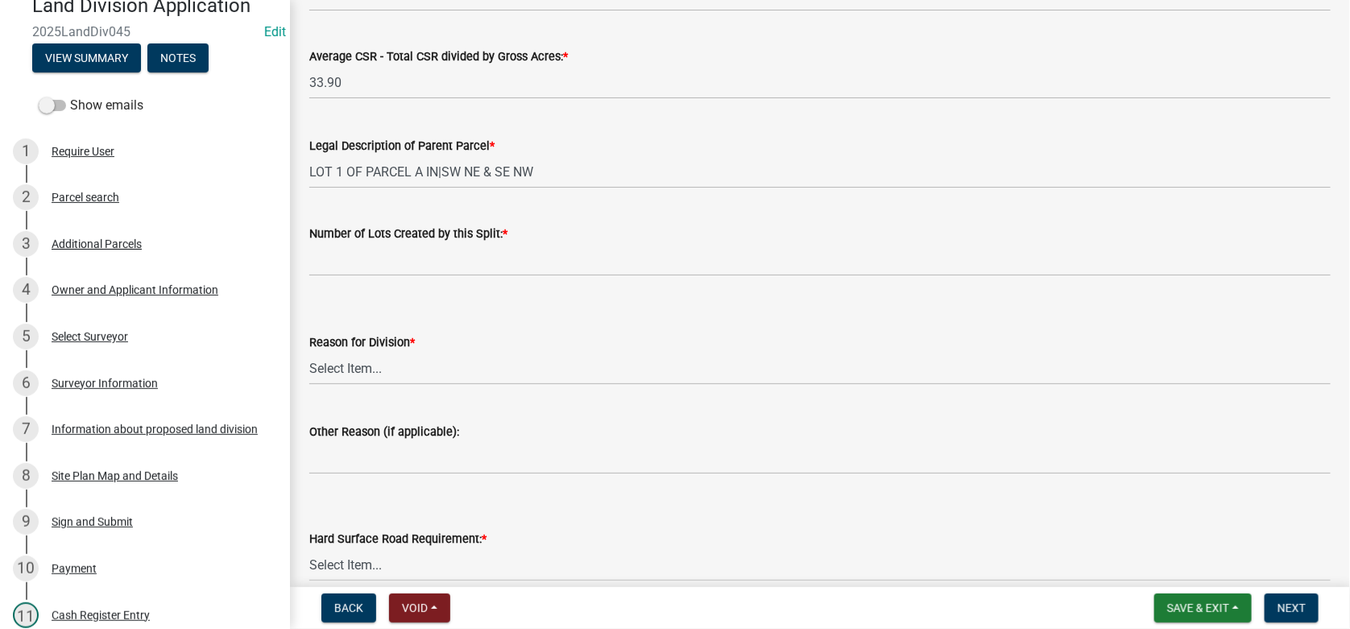
scroll to position [322, 0]
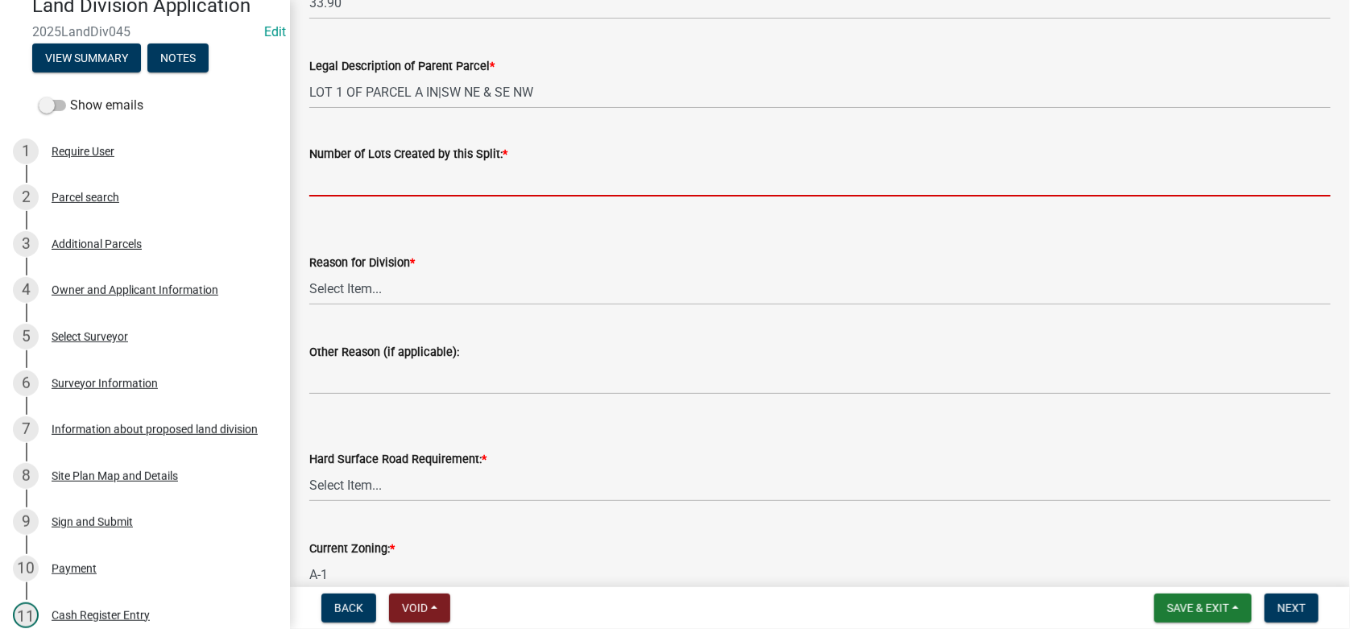
click at [336, 183] on input "text" at bounding box center [820, 180] width 1022 height 33
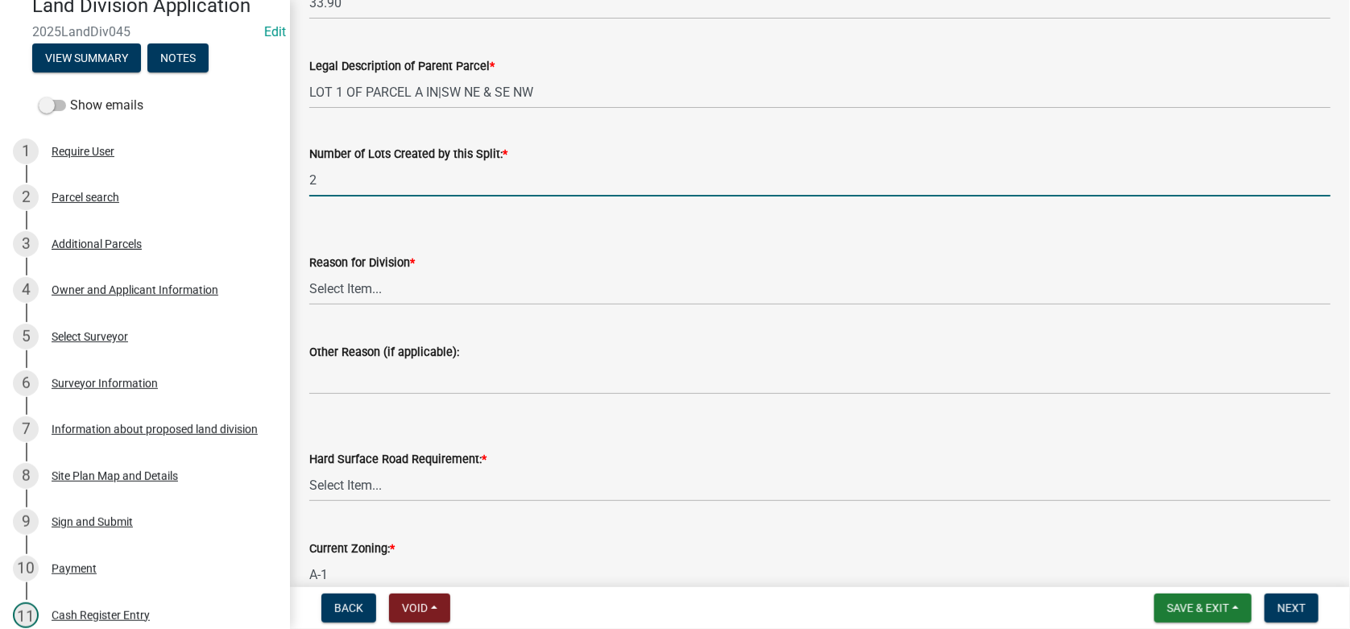
type input "2"
click at [374, 288] on select "Select Item... Agriculture Commercial Residential Survey Other" at bounding box center [820, 288] width 1022 height 33
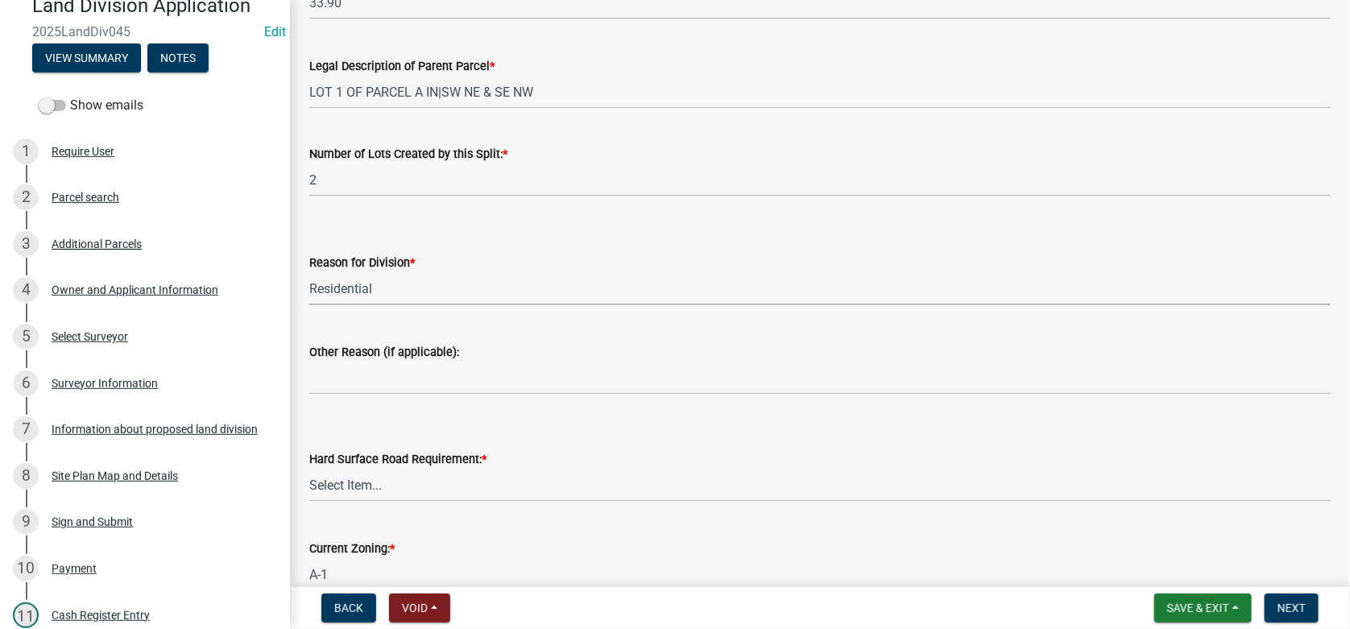
click at [309, 272] on select "Select Item... Agriculture Commercial Residential Survey Other" at bounding box center [820, 288] width 1022 height 33
select select "ceb5acea-b237-4a45-9b68-1a017fdd6a76"
click at [366, 481] on select "Select Item... Not Required - Land division only Not Required - Minor subdivisi…" at bounding box center [820, 485] width 1022 height 33
click at [309, 469] on select "Select Item... Not Required - Land division only Not Required - Minor subdivisi…" at bounding box center [820, 485] width 1022 height 33
select select "02333735-226c-45b9-8717-0146c10b0380"
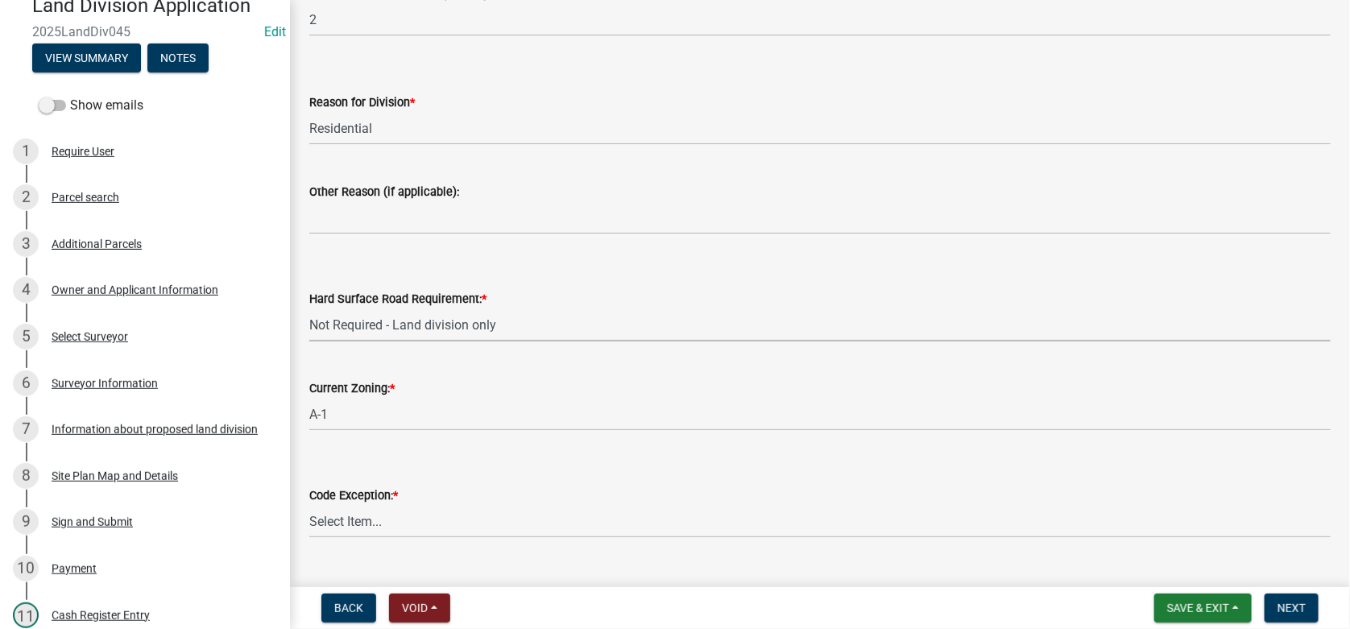
scroll to position [516, 0]
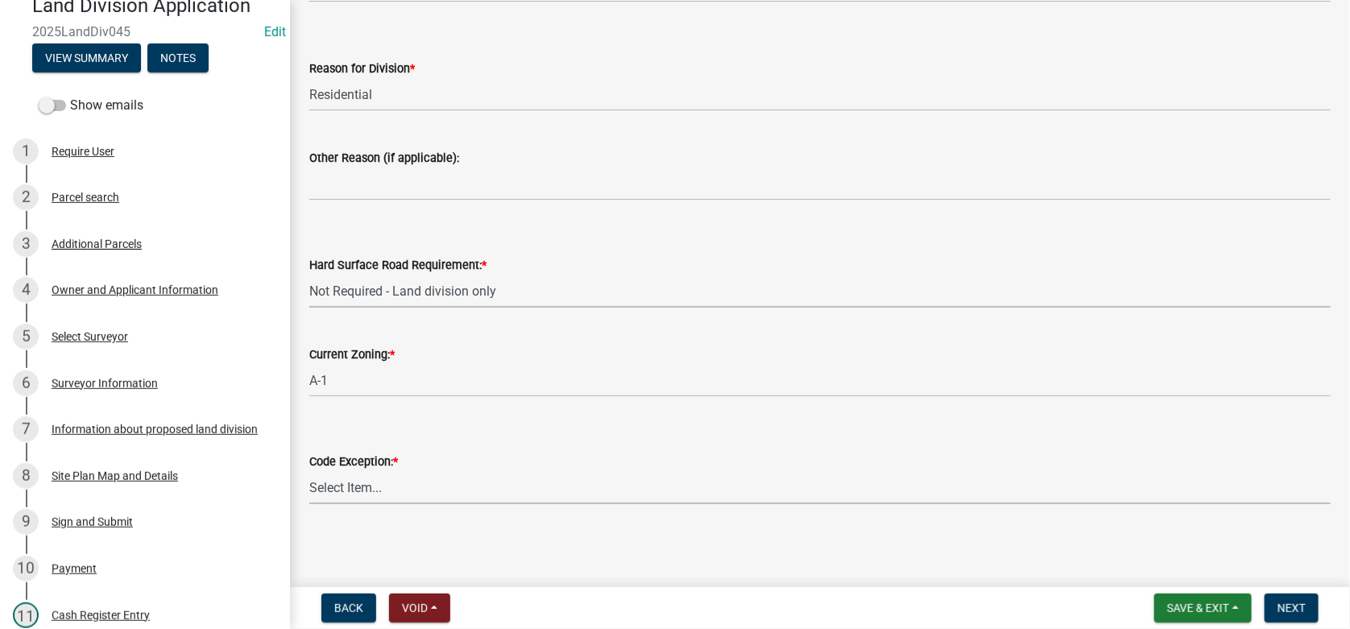
click at [356, 481] on select "Select Item... A-1 Farmstead SECTION 4.04.06.7.B A-1 Family Member of Ag Parent…" at bounding box center [820, 487] width 1022 height 33
click at [309, 471] on select "Select Item... A-1 Farmstead SECTION 4.04.06.7.B A-1 Family Member of Ag Parent…" at bounding box center [820, 487] width 1022 height 33
select select "e55706b9-8310-4229-a75f-0f61204812fc"
click at [1284, 608] on span "Next" at bounding box center [1292, 608] width 28 height 13
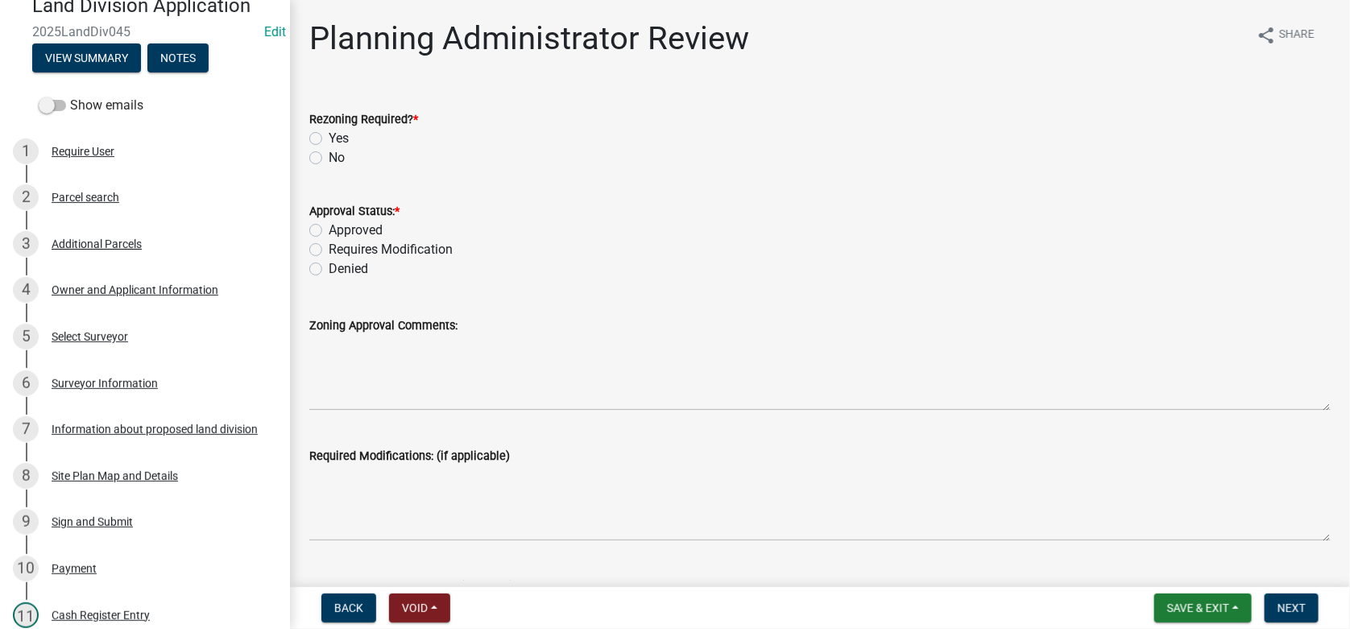
click at [329, 160] on label "No" at bounding box center [337, 157] width 16 height 19
click at [329, 159] on input "No" at bounding box center [334, 153] width 10 height 10
radio input "true"
click at [329, 226] on label "Approved" at bounding box center [356, 230] width 54 height 19
click at [329, 226] on input "Approved" at bounding box center [334, 226] width 10 height 10
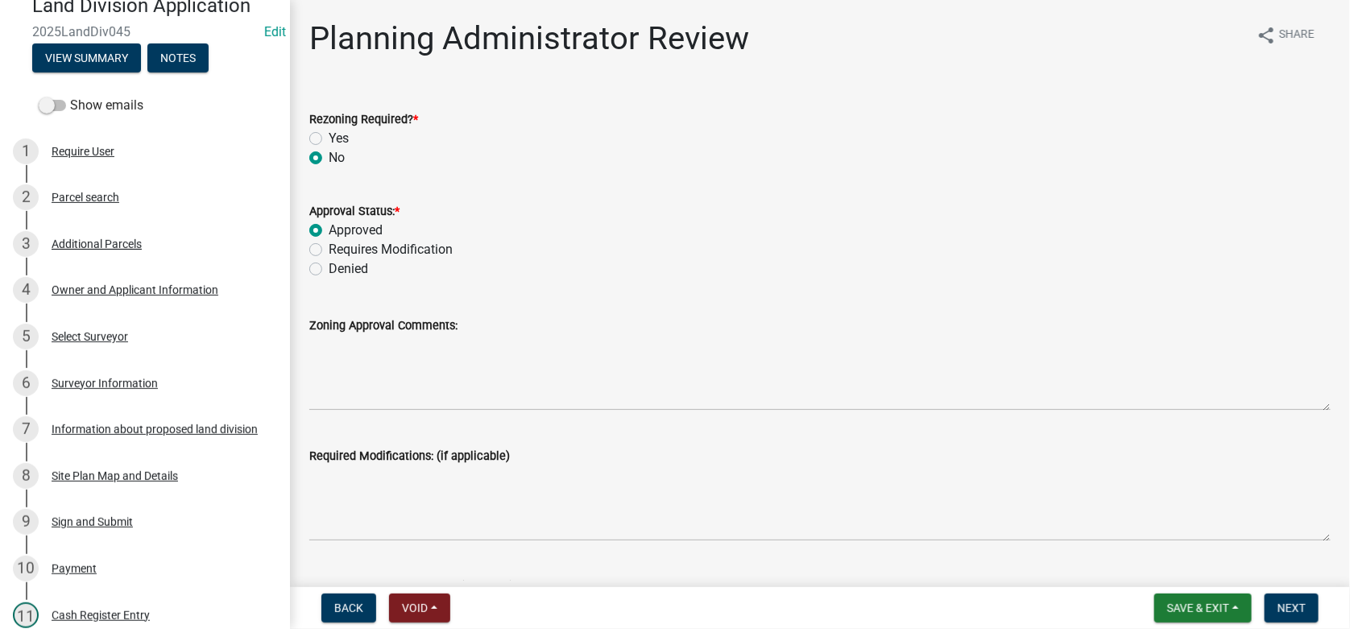
radio input "true"
click at [1282, 609] on span "Next" at bounding box center [1292, 608] width 28 height 13
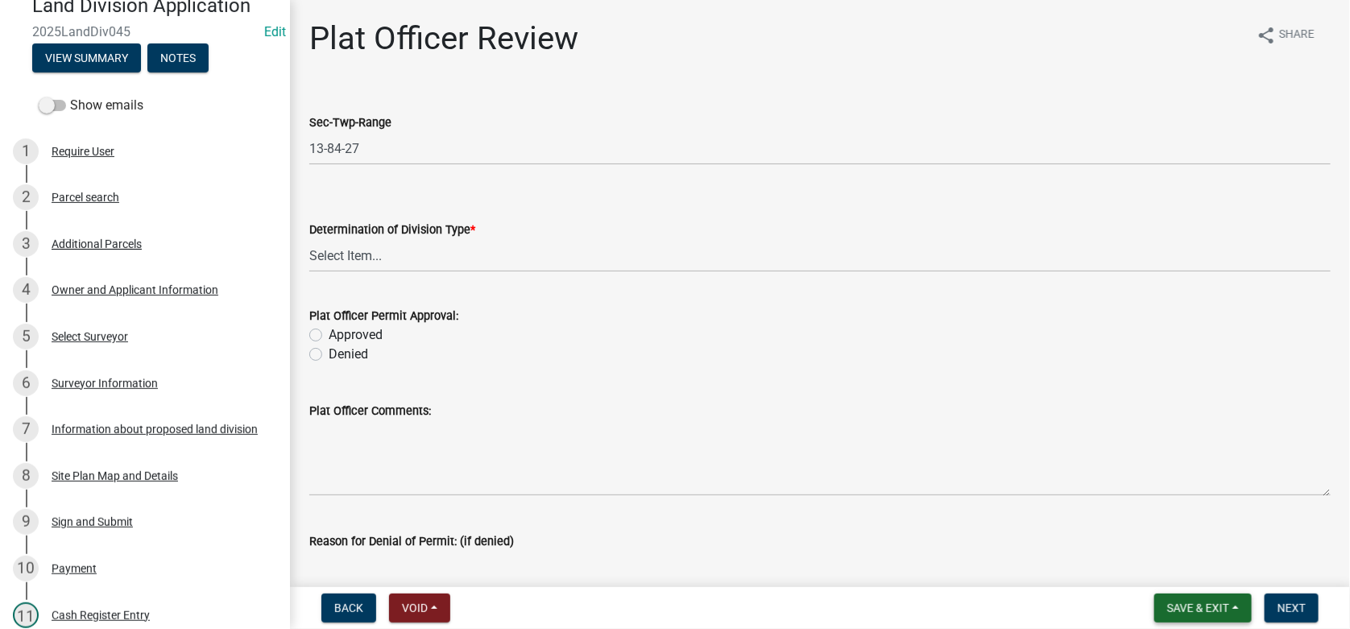
click at [1207, 615] on button "Save & Exit" at bounding box center [1203, 608] width 97 height 29
click at [1161, 566] on button "Save & Exit" at bounding box center [1187, 566] width 129 height 39
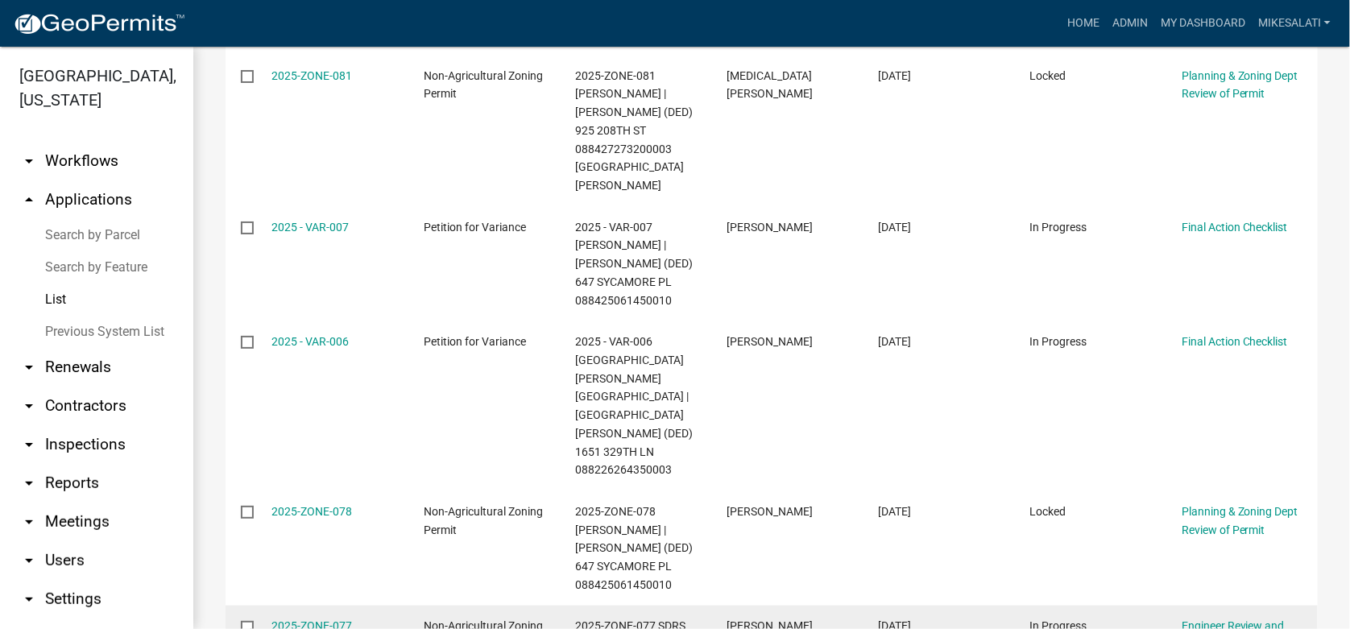
scroll to position [392, 0]
